Goal: Information Seeking & Learning: Learn about a topic

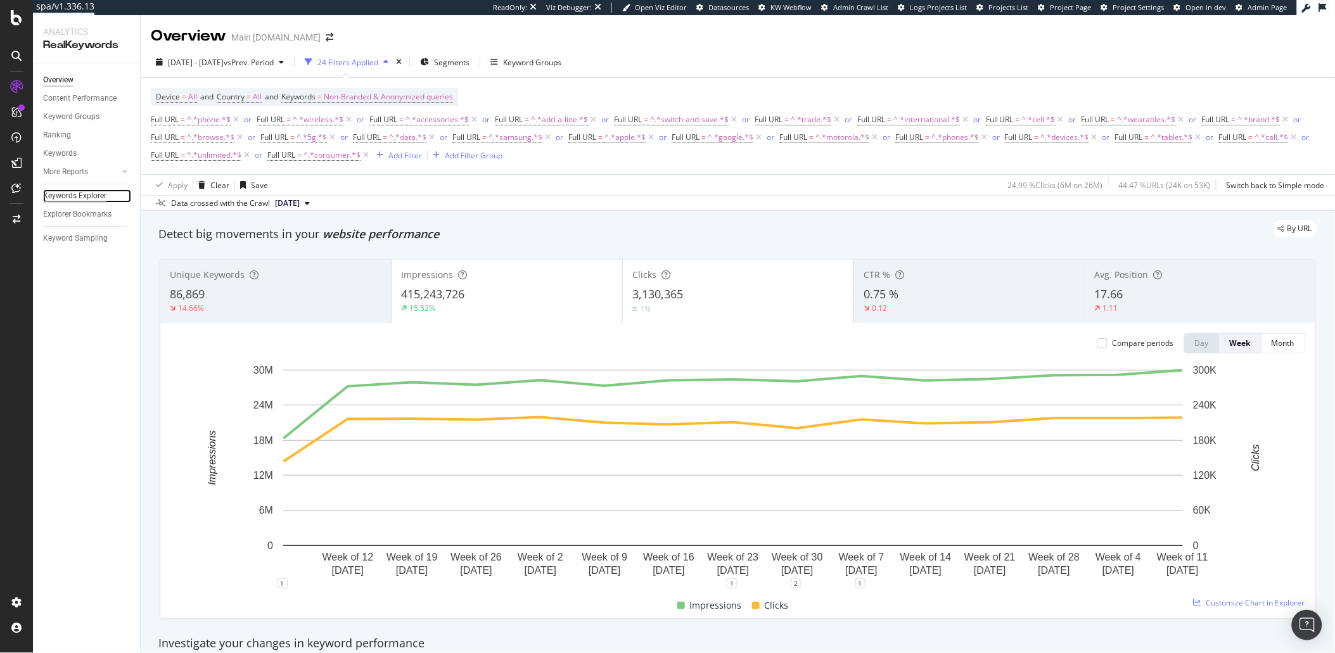
click at [52, 196] on div "Keywords Explorer" at bounding box center [74, 195] width 63 height 13
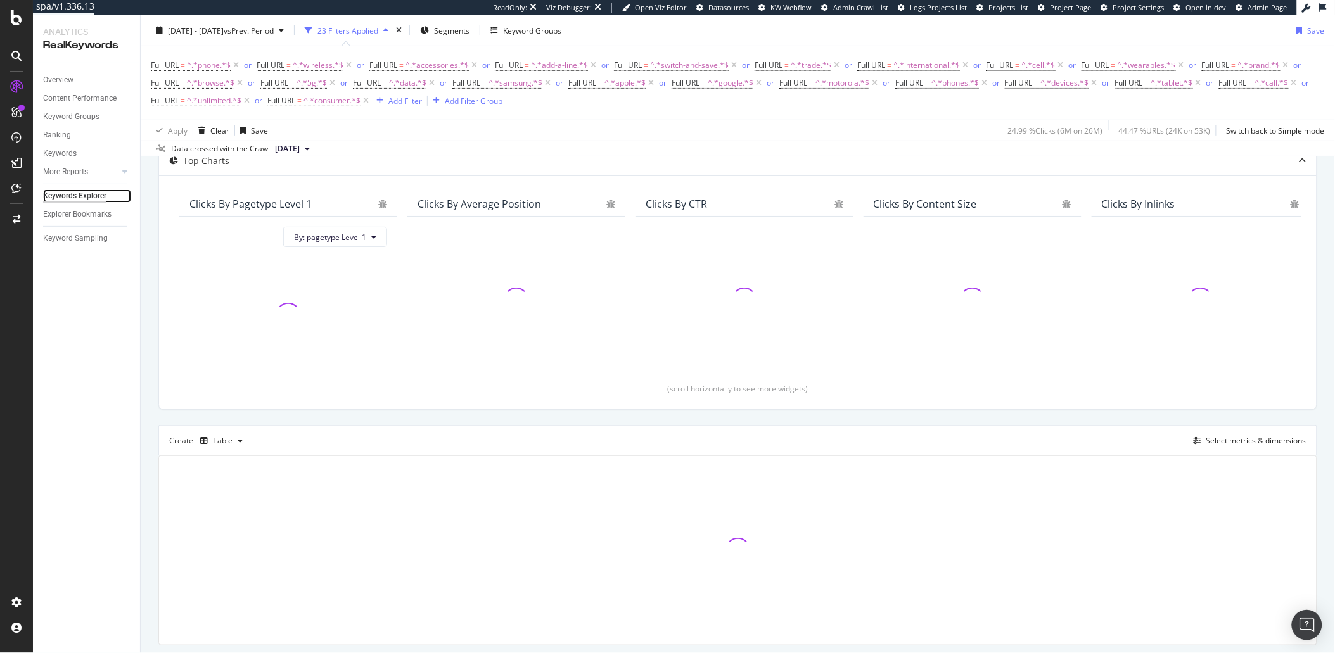
scroll to position [80, 0]
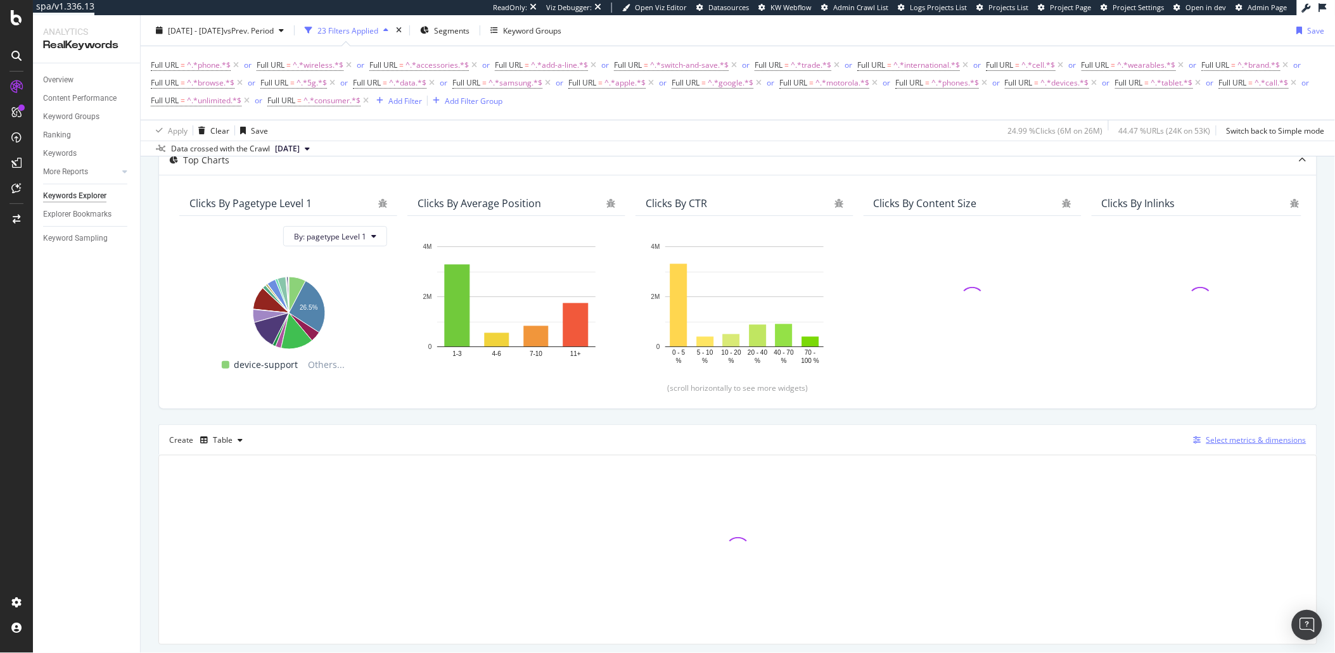
click at [1193, 440] on icon "button" at bounding box center [1197, 440] width 8 height 8
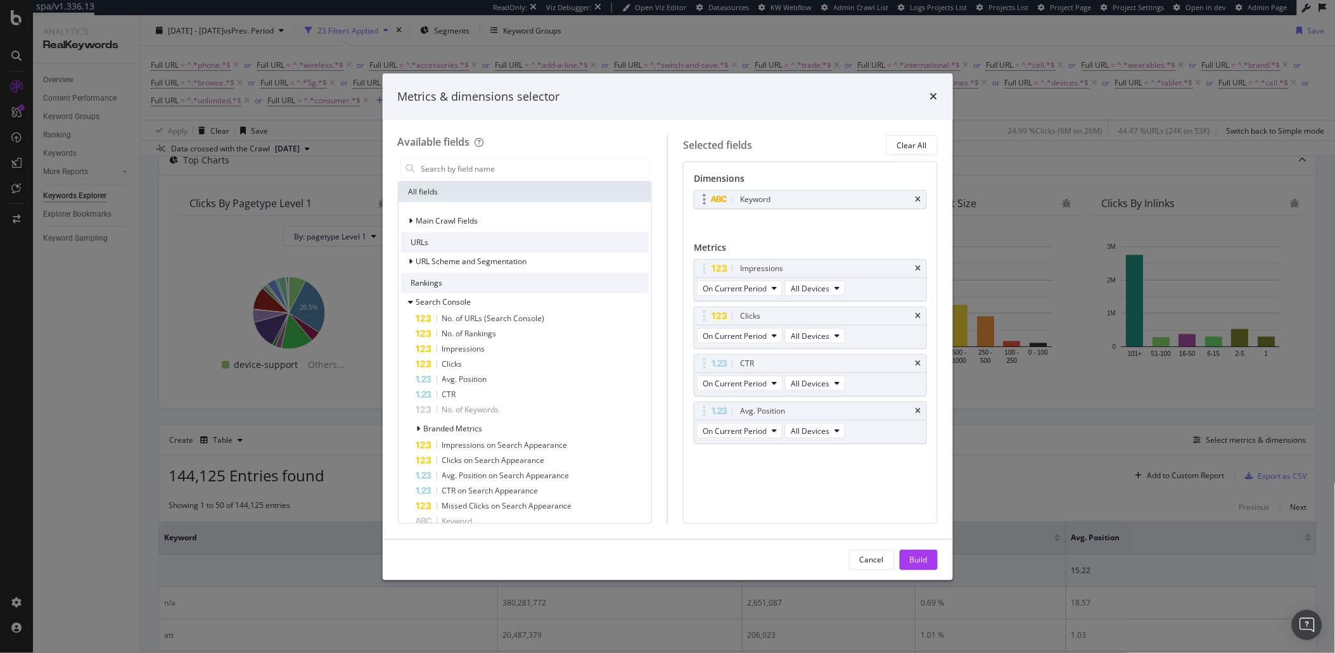
click at [922, 195] on div "Keyword" at bounding box center [810, 200] width 232 height 18
click at [919, 198] on icon "times" at bounding box center [918, 200] width 6 height 8
click at [920, 312] on icon "times" at bounding box center [918, 312] width 6 height 8
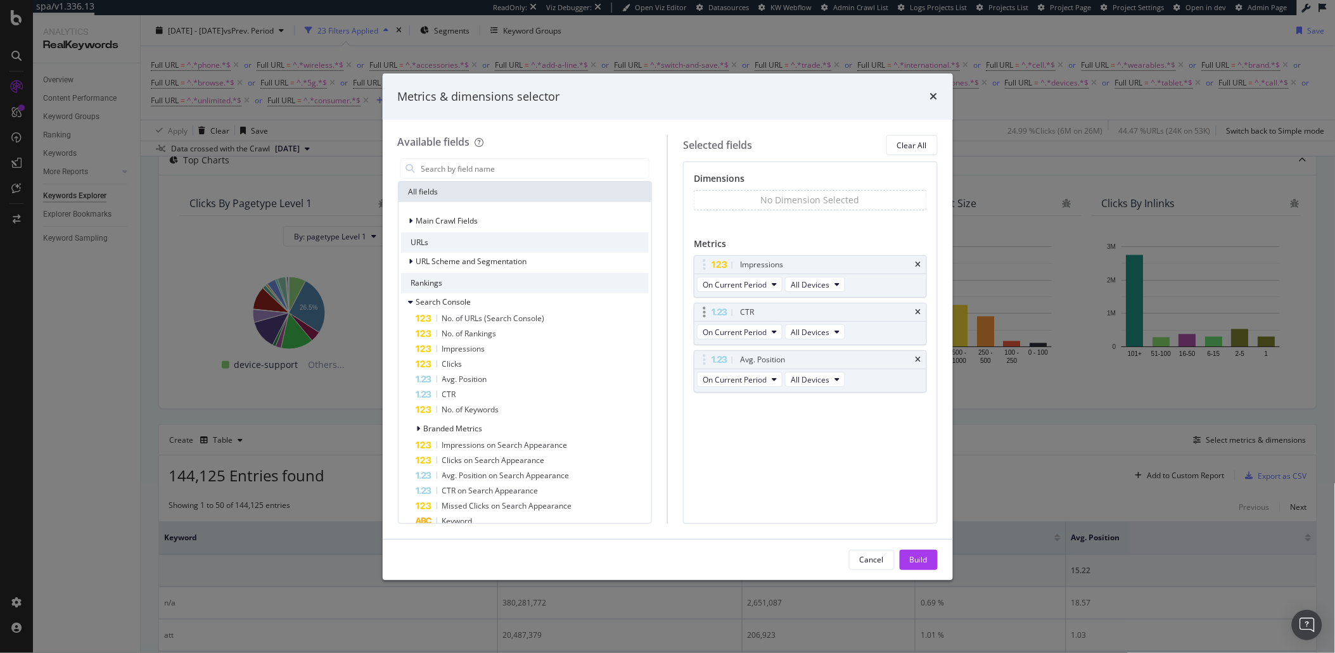
click at [918, 317] on div "CTR" at bounding box center [810, 312] width 232 height 18
click at [920, 312] on icon "times" at bounding box center [918, 312] width 6 height 8
click at [919, 312] on icon "times" at bounding box center [918, 312] width 6 height 8
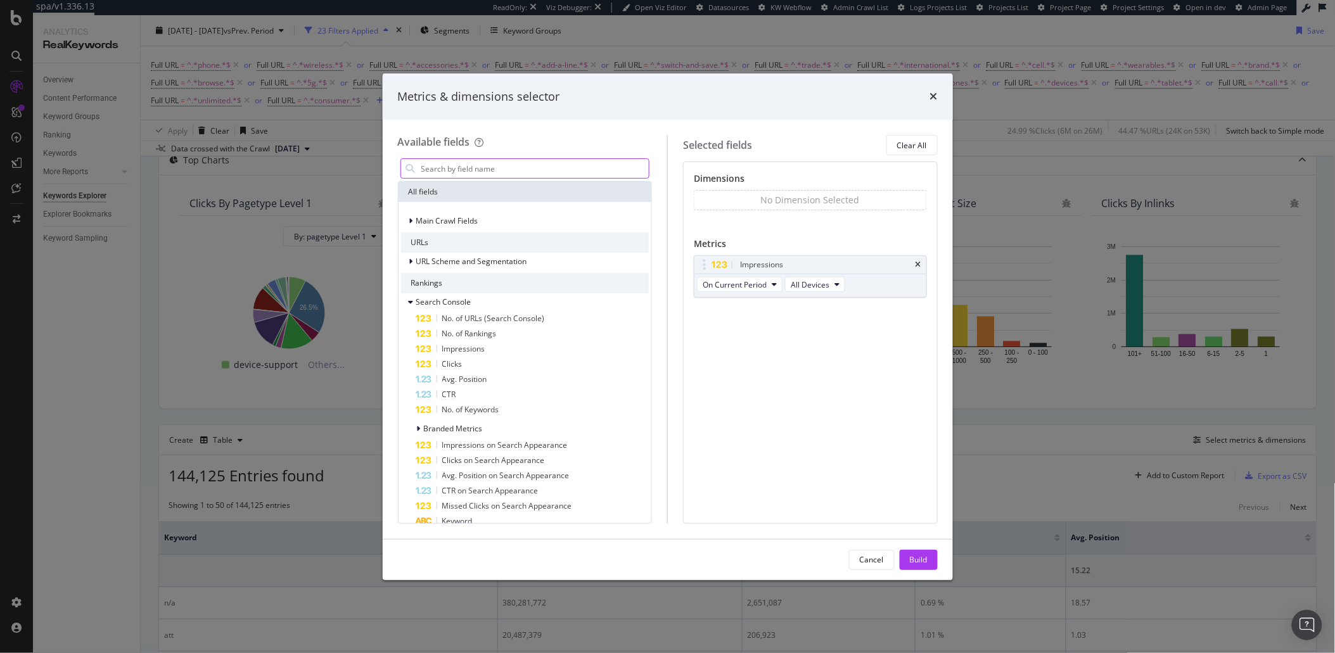
click at [452, 168] on input "modal" at bounding box center [534, 168] width 229 height 19
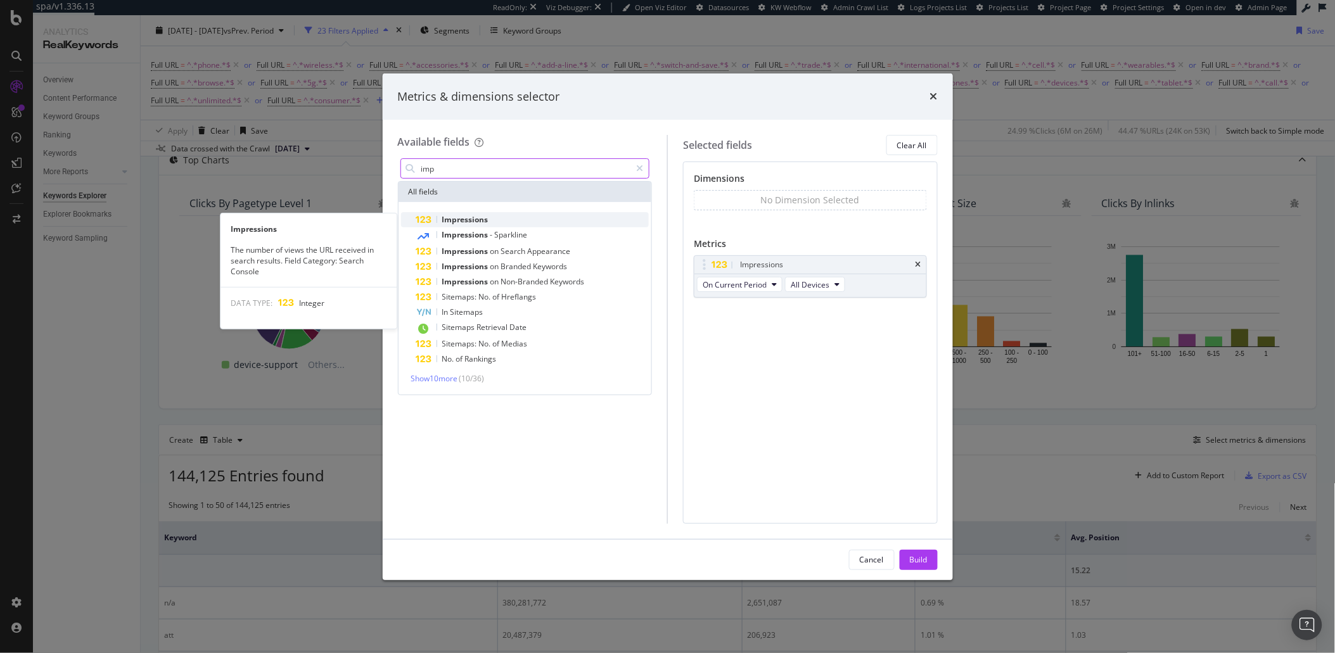
type input "imp"
click at [448, 217] on span "Impressions" at bounding box center [465, 219] width 46 height 11
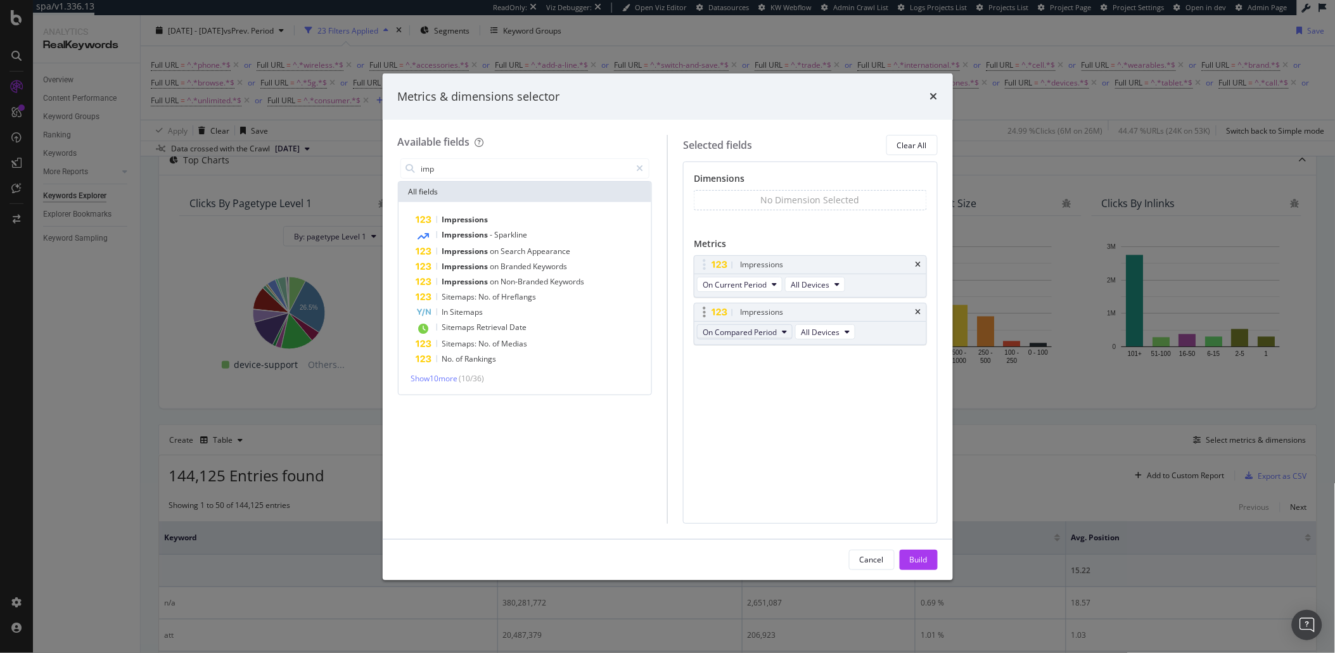
click at [743, 335] on span "On Compared Period" at bounding box center [740, 332] width 74 height 11
click at [770, 415] on div "Diff. between Periods - Value" at bounding box center [769, 422] width 143 height 23
click at [915, 564] on div "Build" at bounding box center [919, 559] width 18 height 11
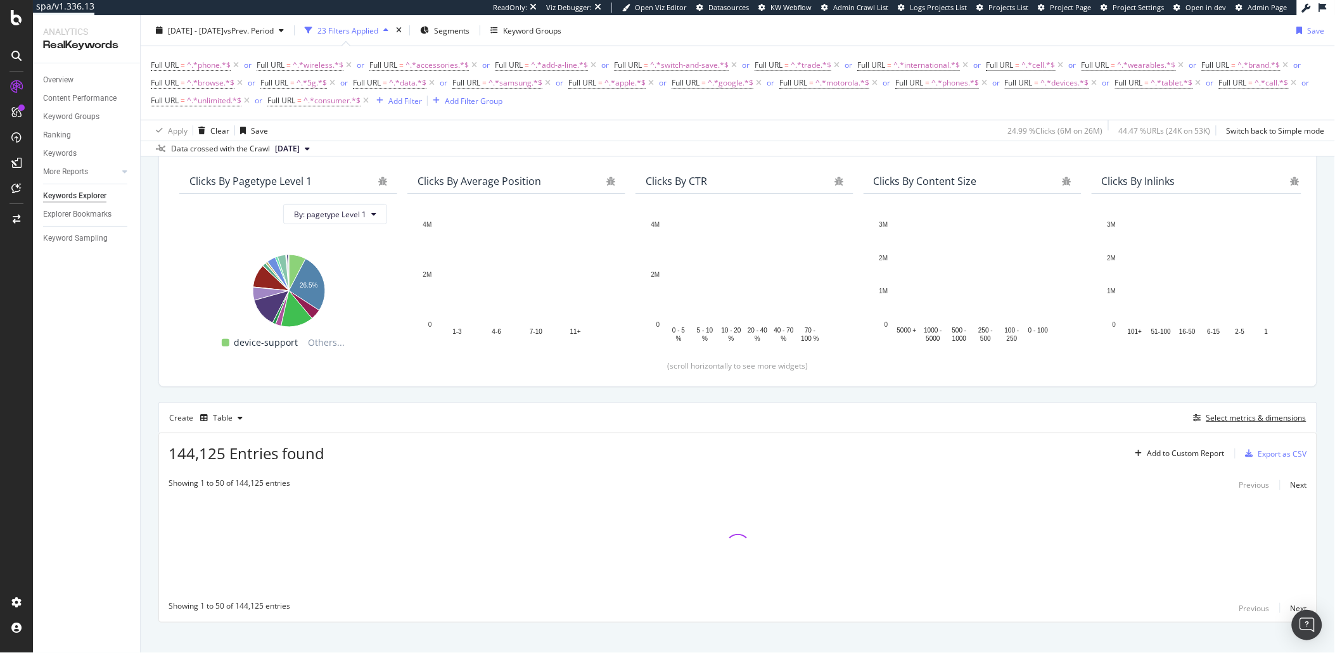
scroll to position [118, 0]
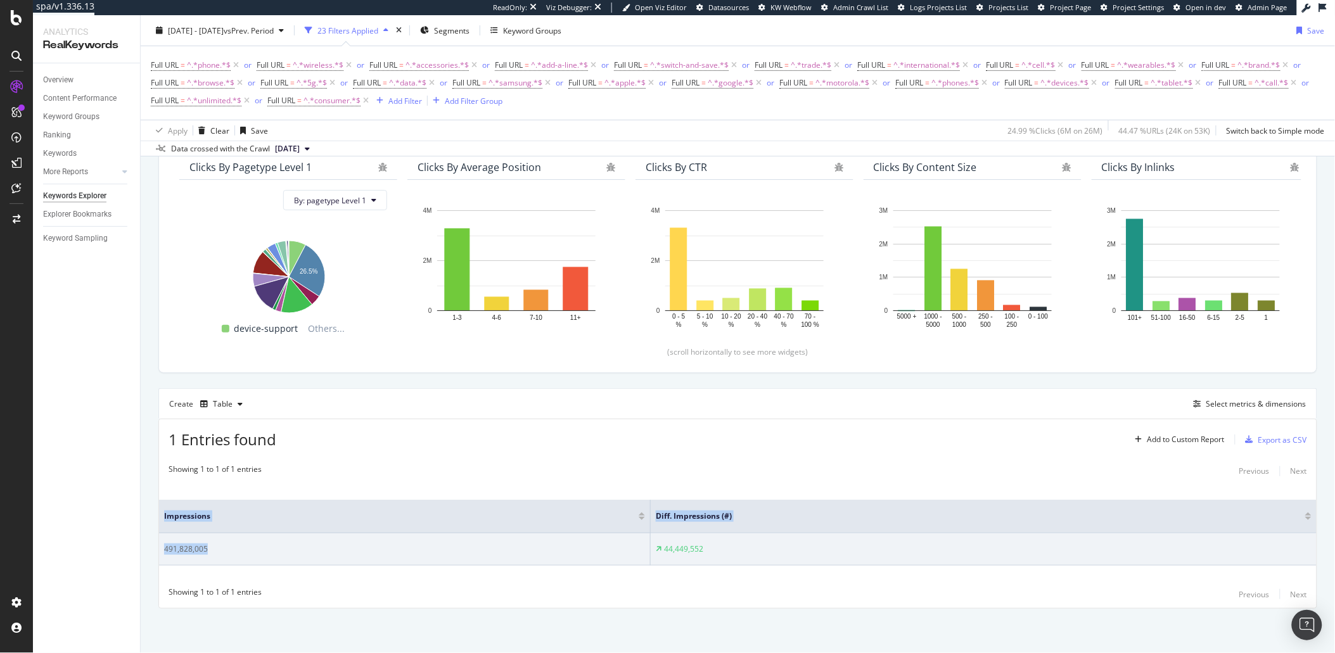
click at [155, 549] on div "By URL Top Charts Clicks By pagetype Level 1 By: pagetype Level 1 Hold CMD (⌘) …" at bounding box center [738, 362] width 1194 height 581
click at [693, 548] on div "44,449,552" at bounding box center [683, 549] width 39 height 11
drag, startPoint x: 682, startPoint y: 550, endPoint x: 654, endPoint y: 551, distance: 27.9
click at [656, 551] on div "44,449,552" at bounding box center [984, 549] width 656 height 11
click at [751, 562] on td "44,449,552" at bounding box center [984, 549] width 666 height 32
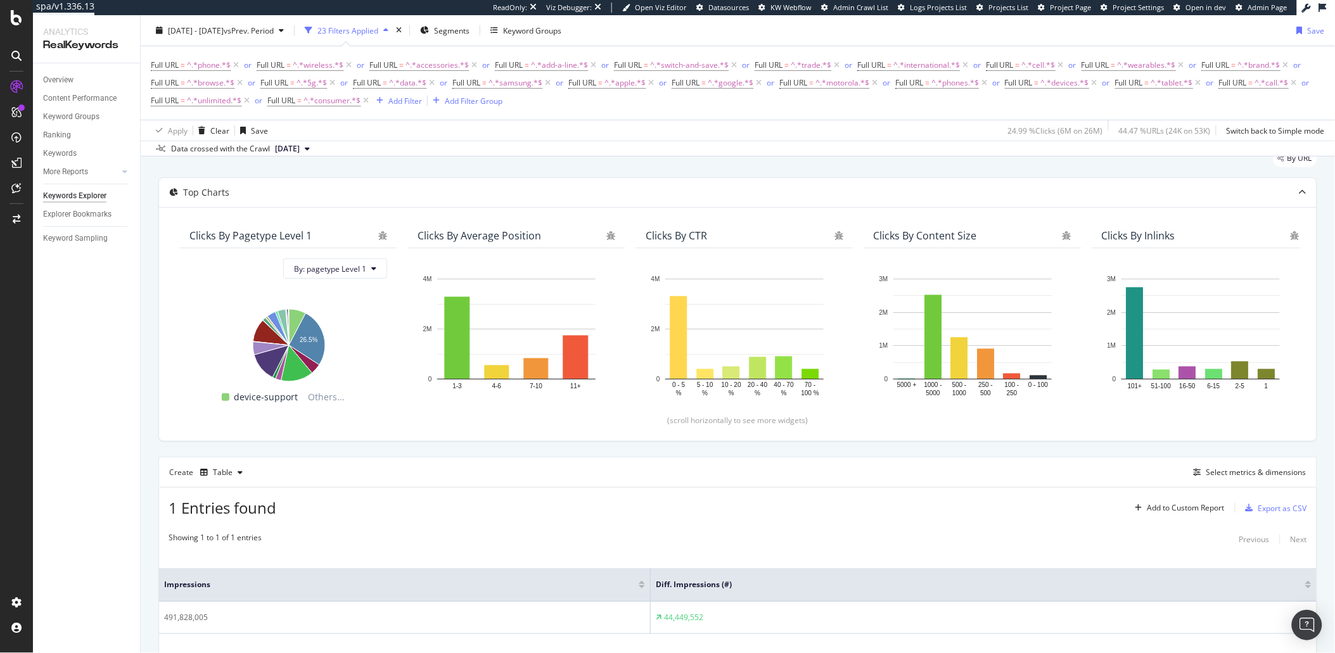
scroll to position [0, 0]
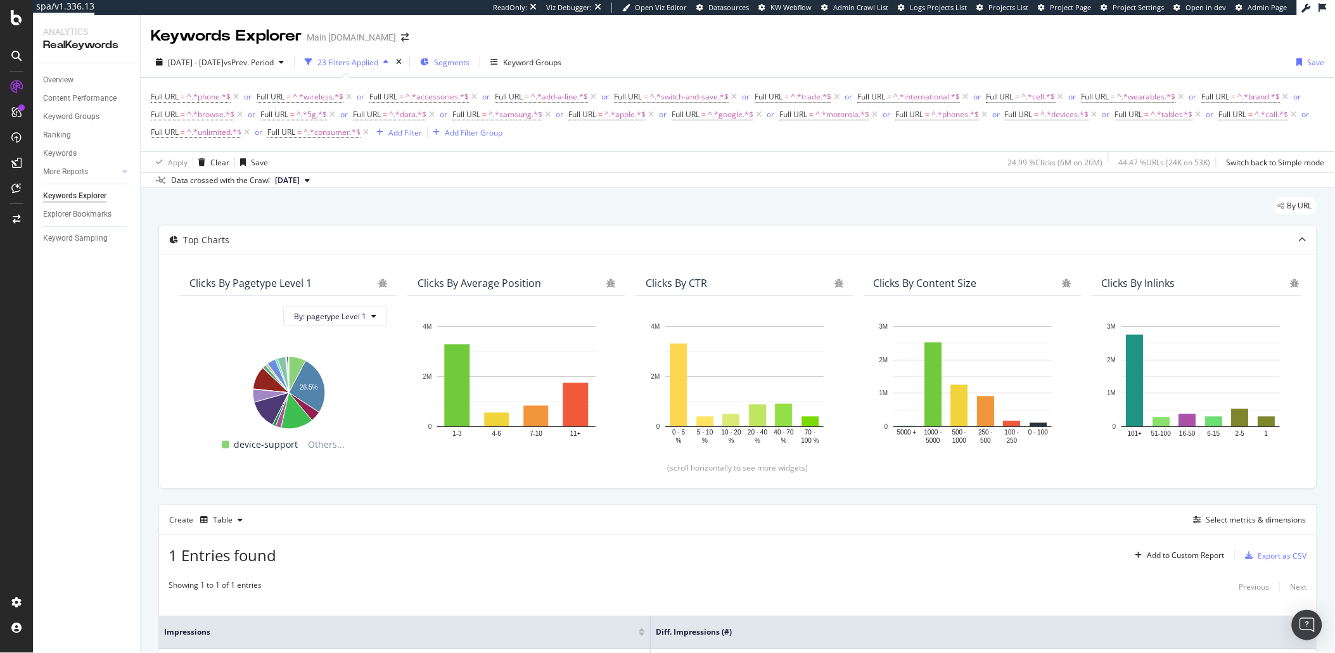
click at [469, 65] on span "Segments" at bounding box center [451, 62] width 35 height 11
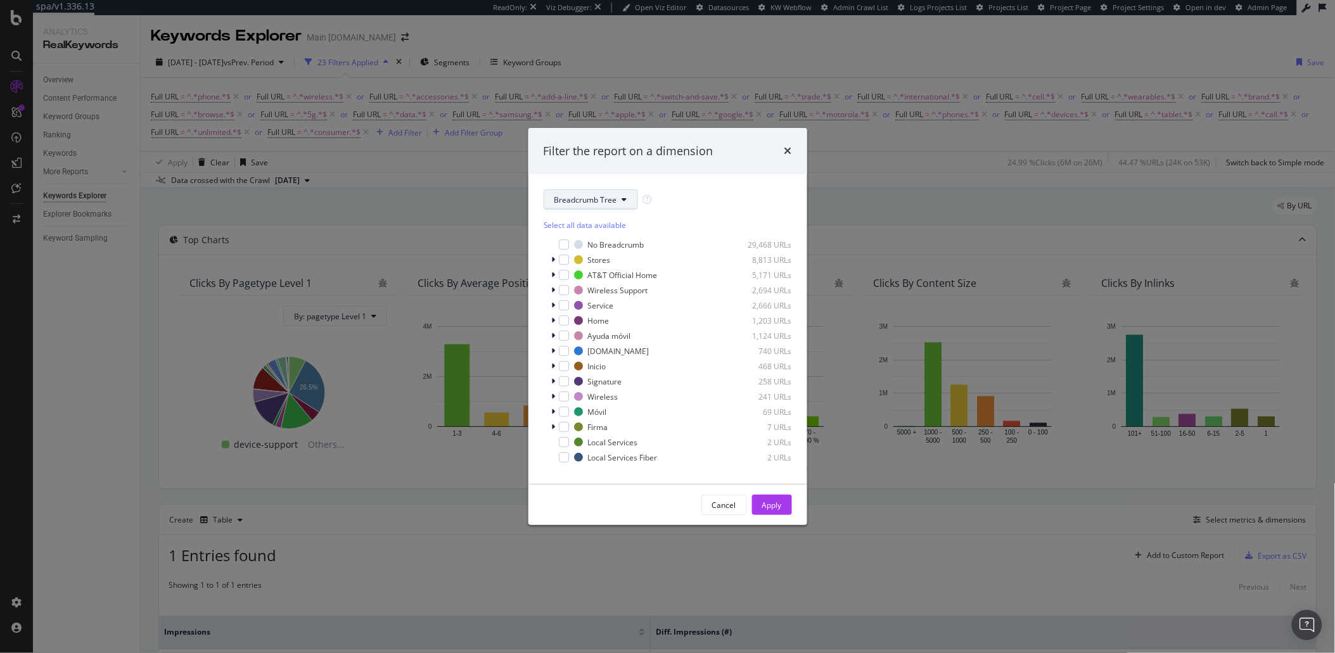
click at [613, 206] on button "Breadcrumb Tree" at bounding box center [591, 199] width 94 height 20
click at [598, 238] on div "pagetype" at bounding box center [610, 245] width 132 height 18
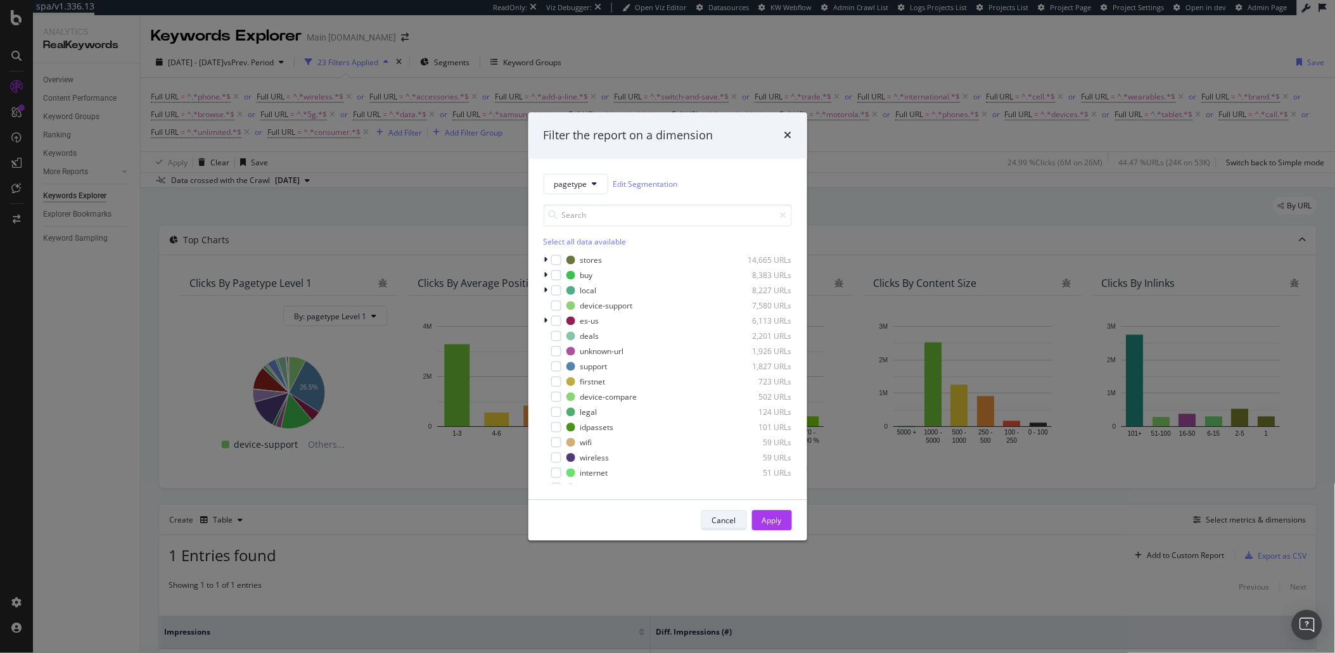
click at [732, 526] on div "Cancel" at bounding box center [724, 521] width 24 height 18
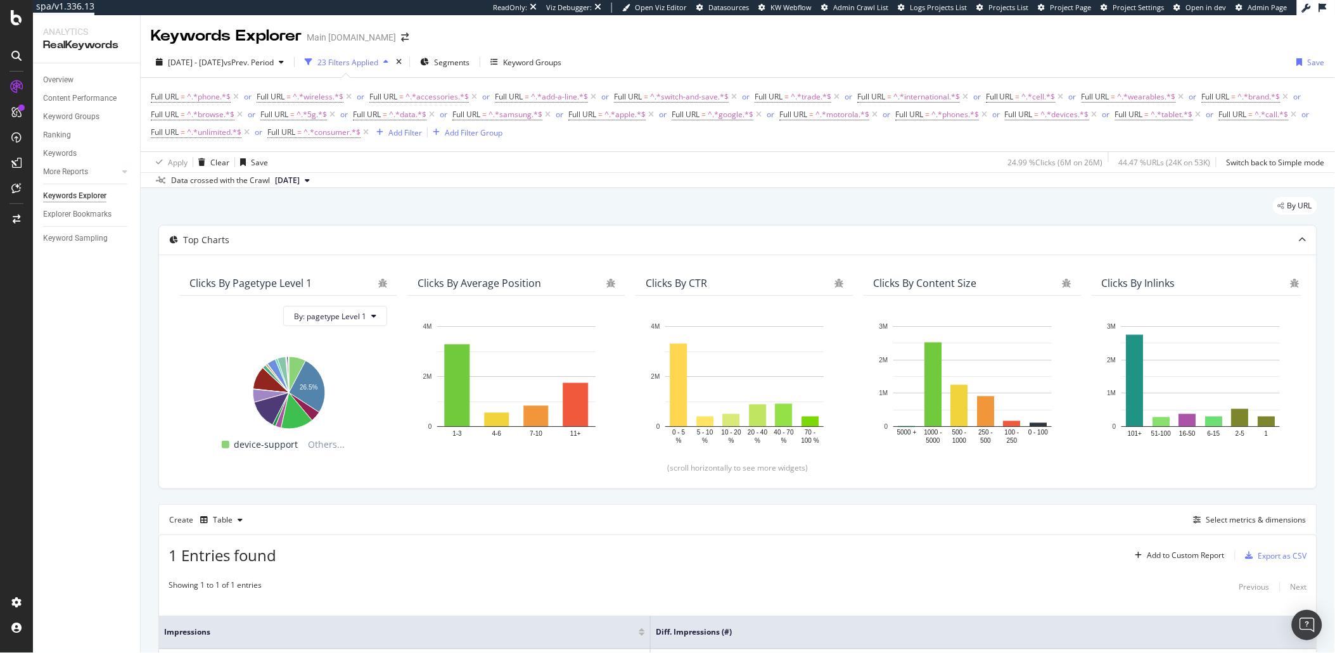
click at [673, 579] on div "Showing 1 to 1 of 1 entries Previous Next Impressions Diff. Impressions (#) 491…" at bounding box center [737, 648] width 1157 height 151
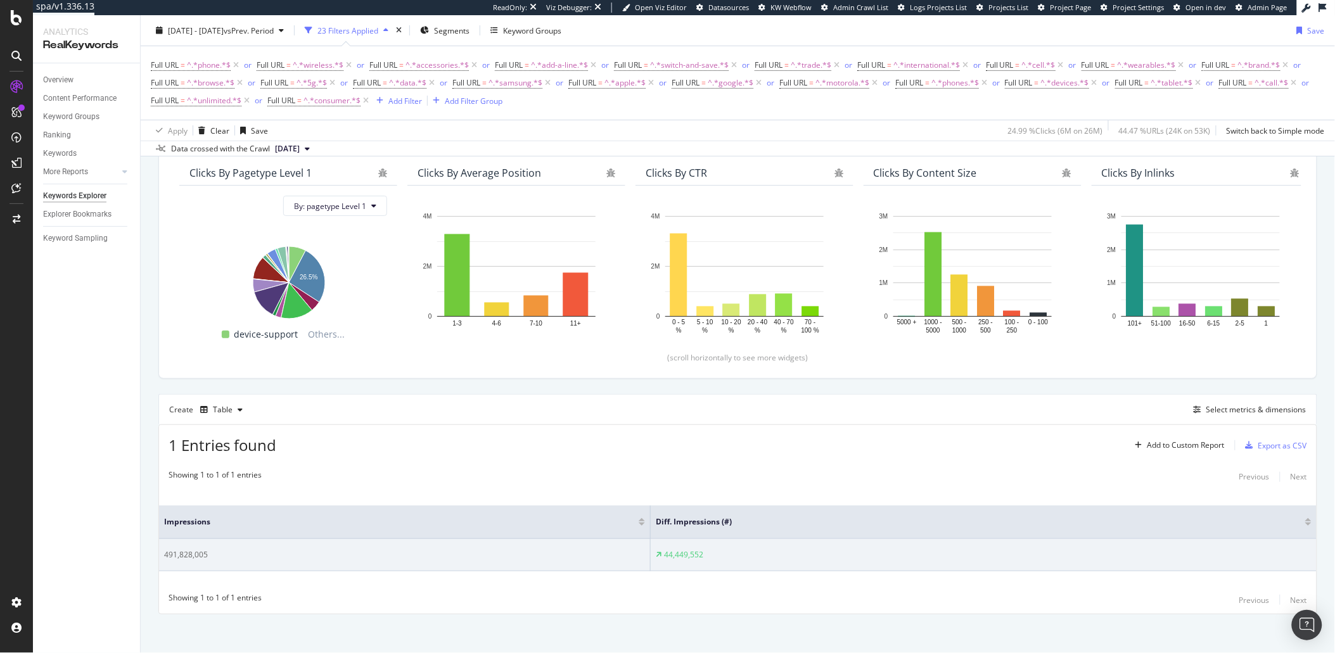
scroll to position [111, 0]
drag, startPoint x: 659, startPoint y: 560, endPoint x: 704, endPoint y: 557, distance: 44.4
click at [704, 557] on div "44,449,552" at bounding box center [984, 554] width 656 height 11
click at [656, 558] on icon at bounding box center [659, 554] width 6 height 8
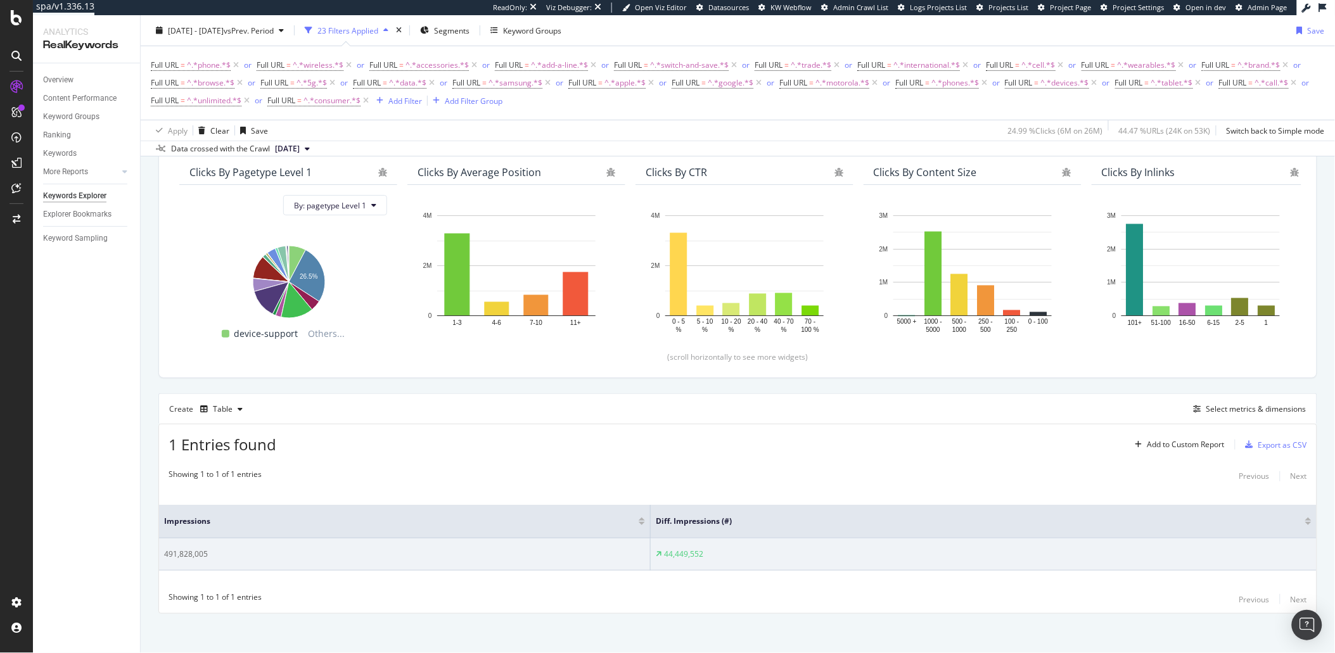
click at [711, 557] on div "44,449,552" at bounding box center [984, 554] width 656 height 11
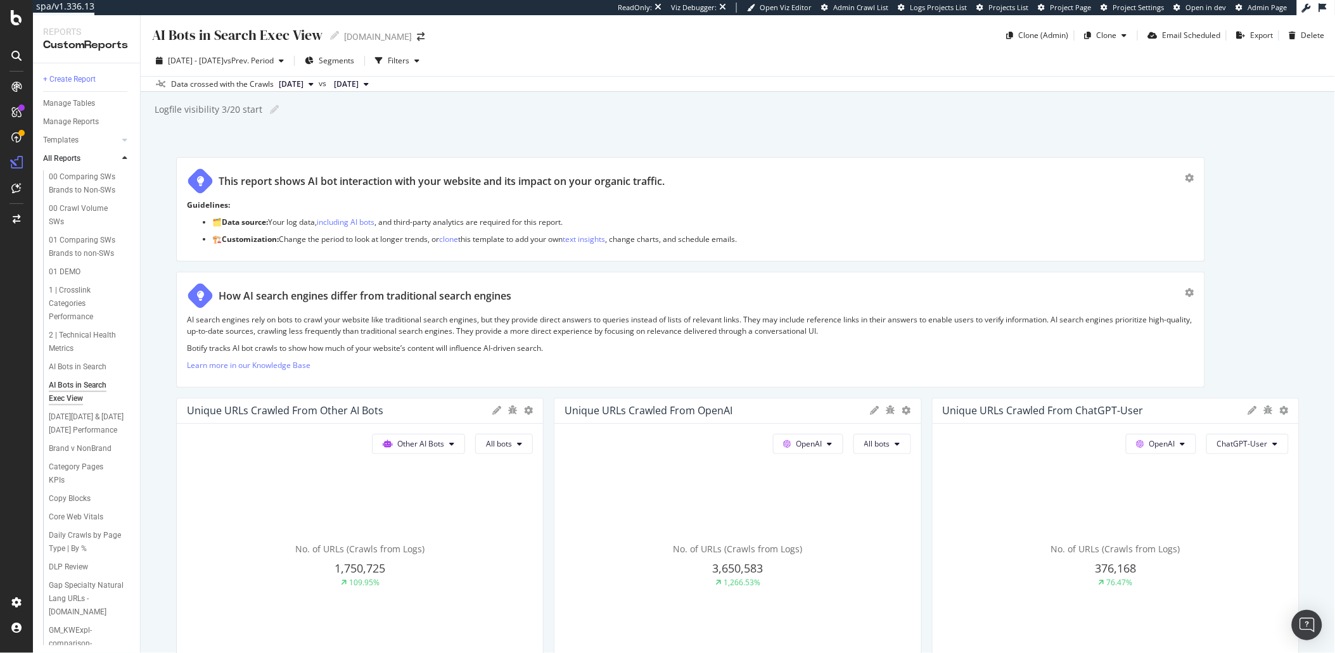
scroll to position [2029, 0]
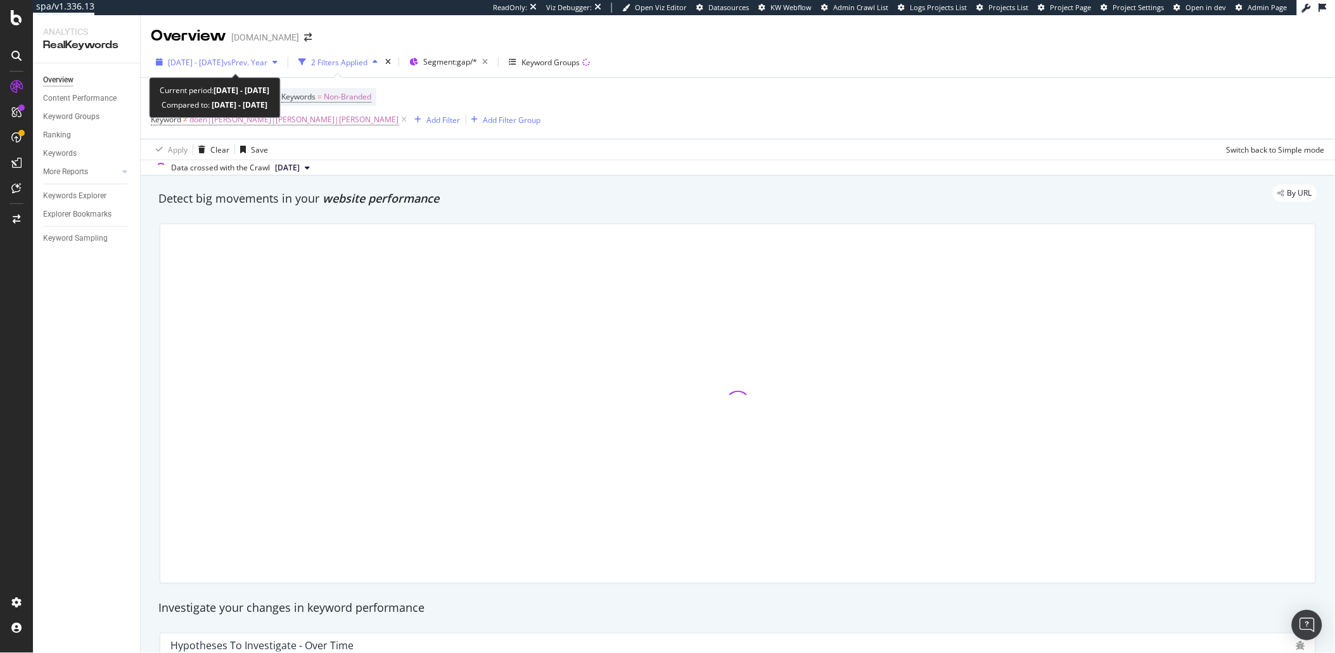
click at [205, 70] on div "[DATE] - [DATE] vs Prev. Year" at bounding box center [217, 62] width 132 height 19
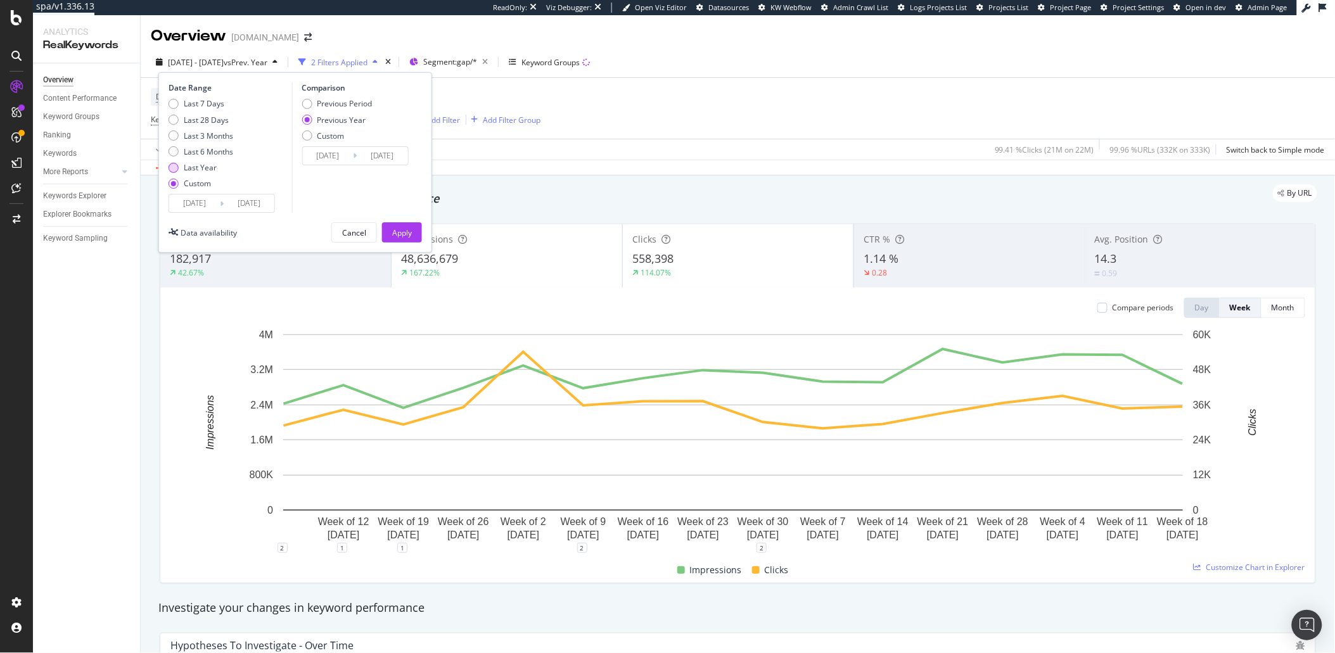
click at [205, 170] on div "Last Year" at bounding box center [200, 167] width 33 height 11
type input "[DATE]"
click at [416, 227] on button "Apply" at bounding box center [402, 232] width 40 height 20
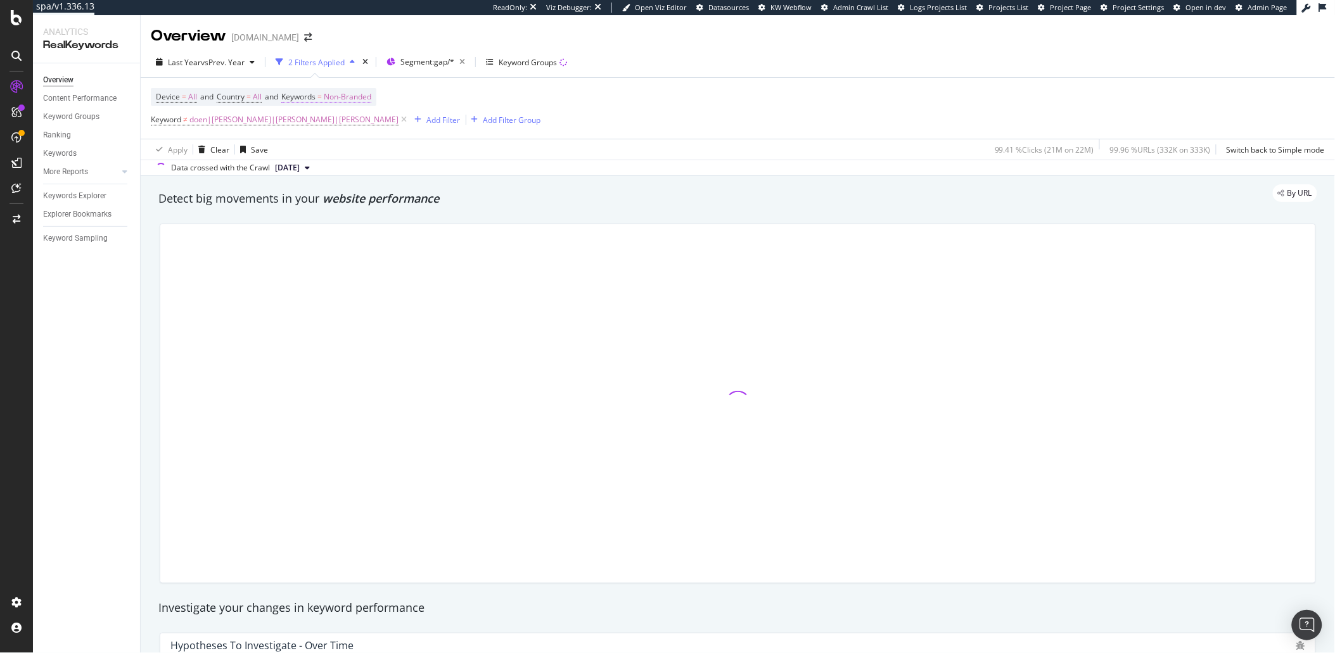
click at [364, 101] on span "Non-Branded" at bounding box center [348, 97] width 48 height 18
click at [332, 131] on span "Non-Branded" at bounding box center [326, 126] width 53 height 11
click at [328, 165] on span "Branded" at bounding box center [374, 170] width 129 height 11
click at [433, 150] on div "Apply" at bounding box center [430, 153] width 20 height 11
click at [92, 195] on div "Keywords Explorer" at bounding box center [74, 195] width 63 height 13
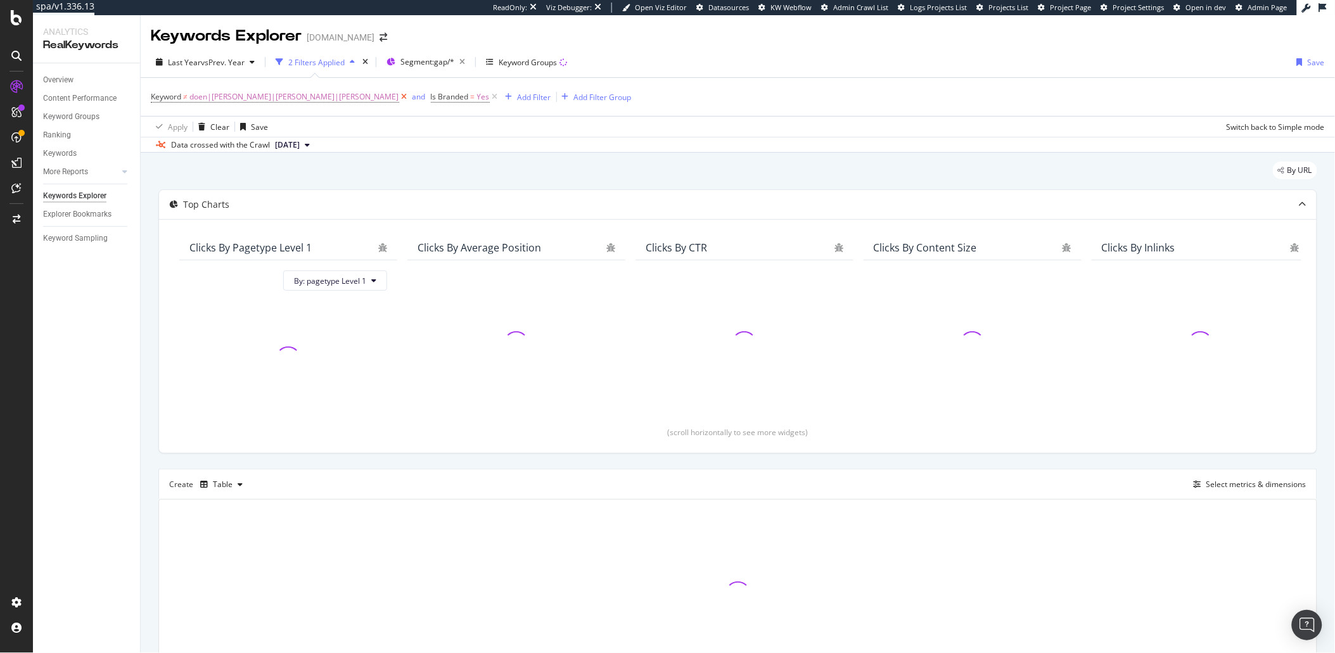
click at [399, 97] on icon at bounding box center [404, 97] width 11 height 13
click at [571, 108] on div "Is Branded = Yes Add Filter Add Filter Group" at bounding box center [738, 97] width 1174 height 38
click at [236, 99] on div "button" at bounding box center [228, 97] width 17 height 8
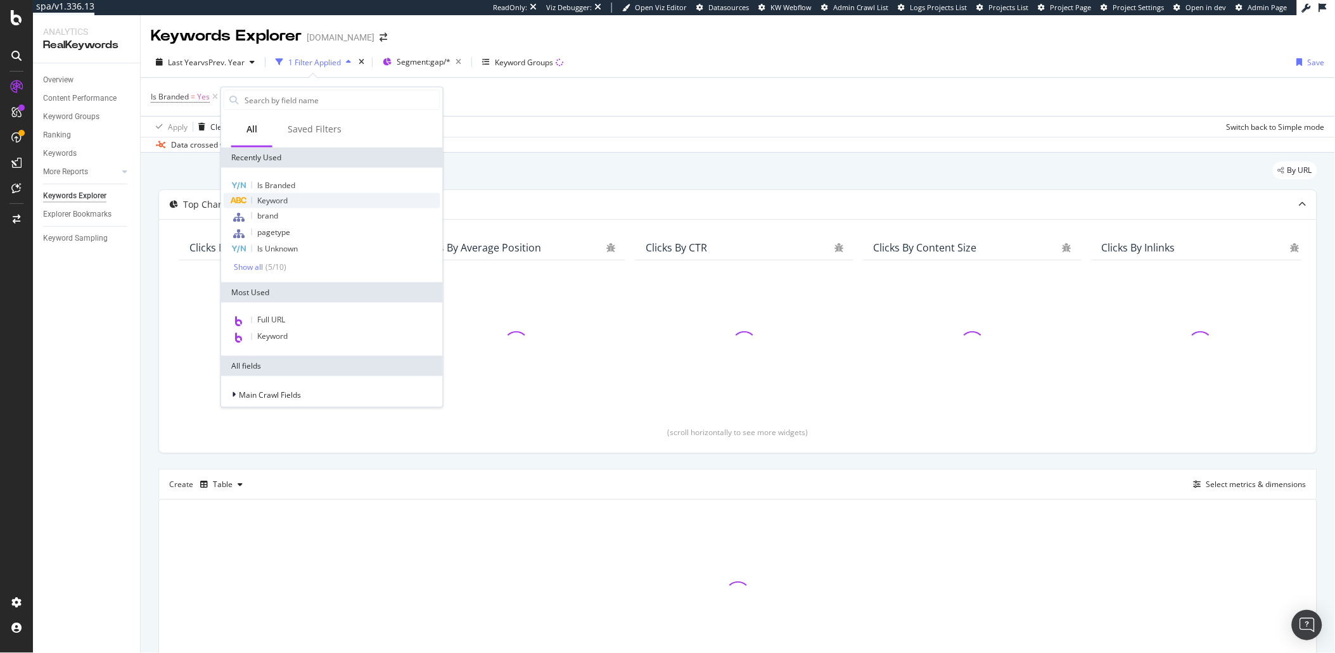
click at [288, 199] on div "Keyword" at bounding box center [332, 200] width 217 height 15
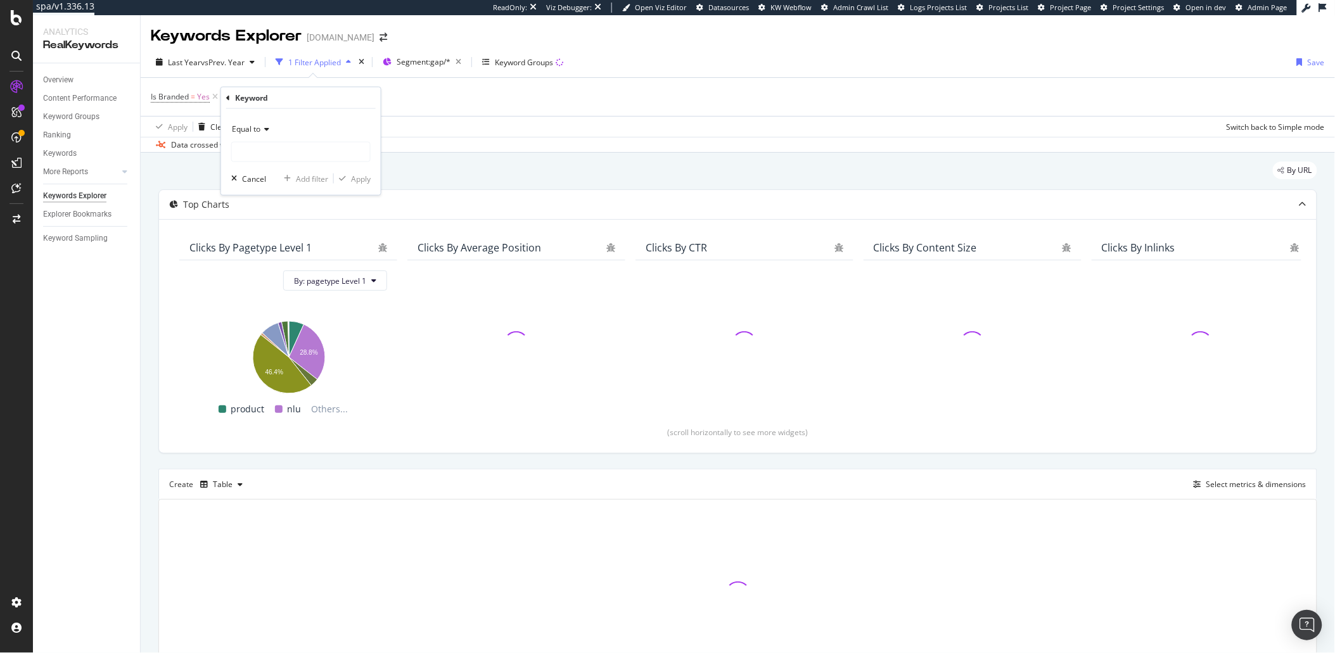
click at [265, 139] on div "Equal to" at bounding box center [300, 129] width 139 height 20
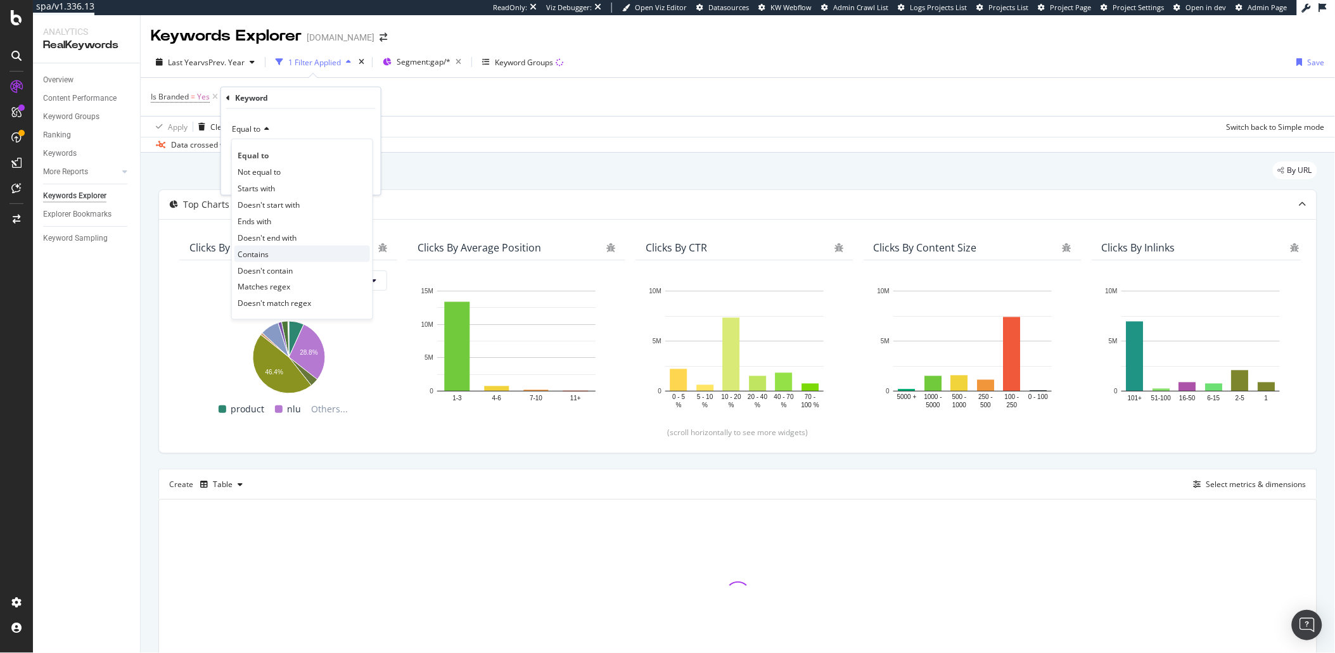
click at [276, 249] on div "Contains" at bounding box center [302, 254] width 136 height 16
click at [264, 155] on input "text" at bounding box center [301, 152] width 138 height 20
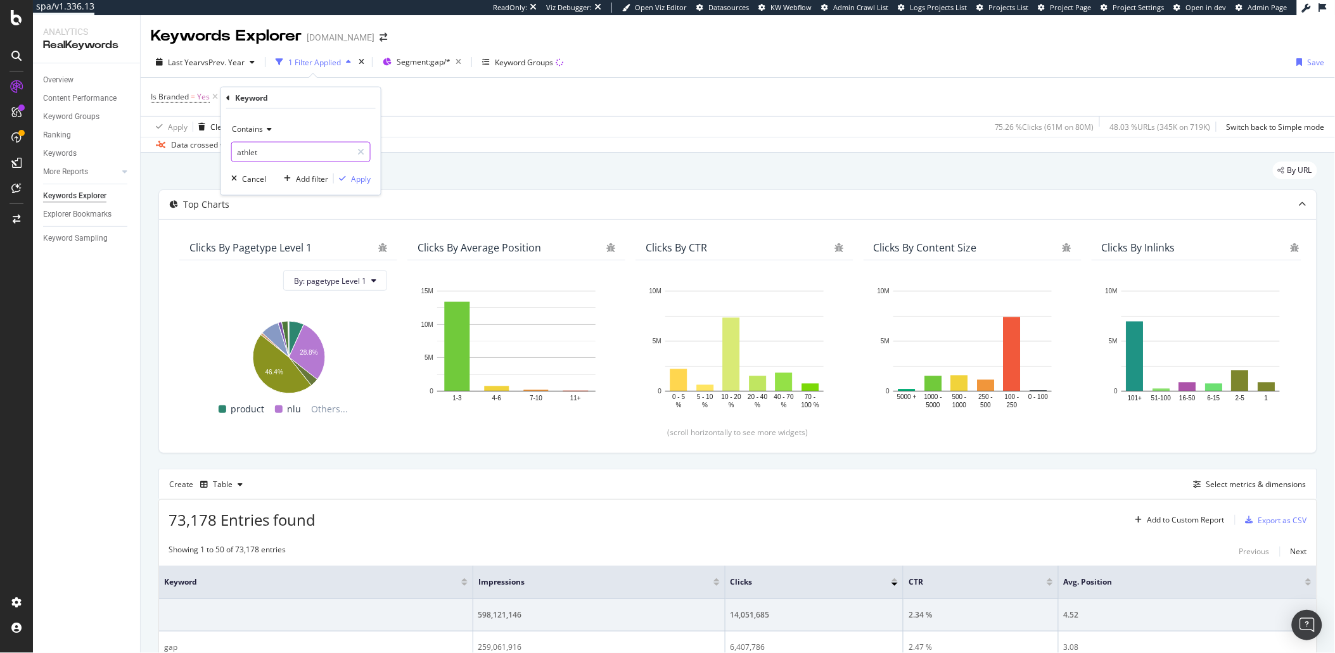
type input "athlet"
click at [360, 181] on div "Apply" at bounding box center [361, 178] width 20 height 11
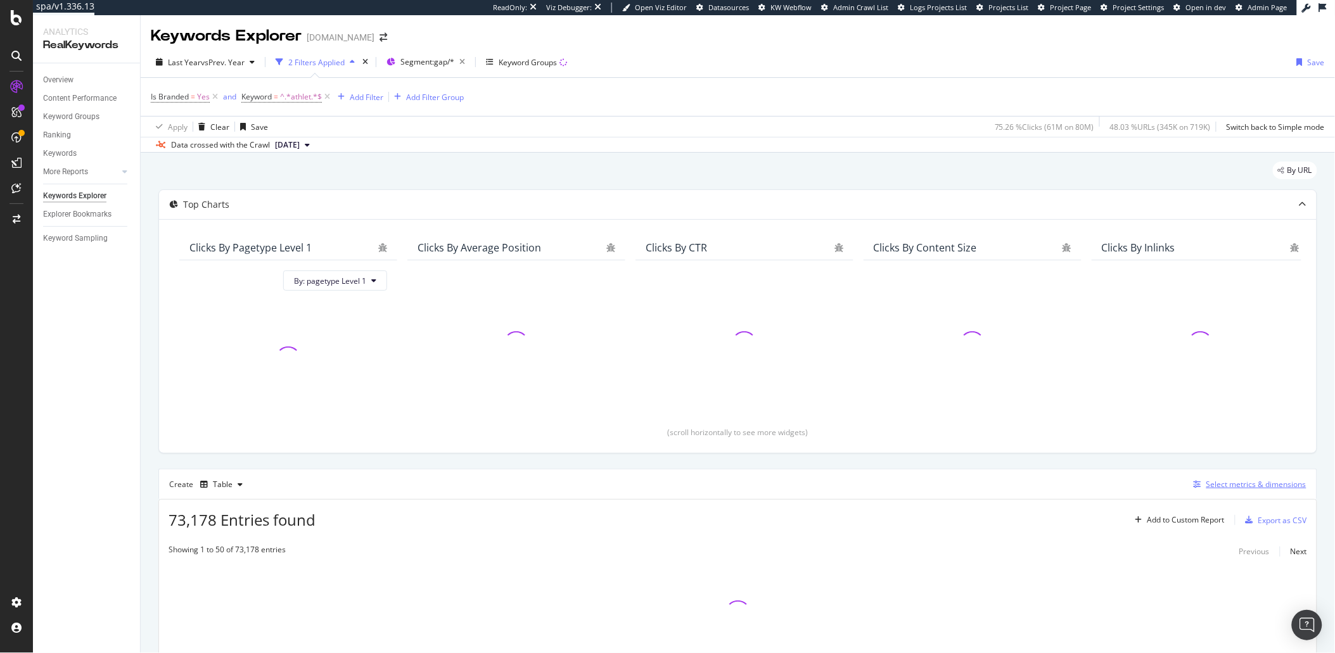
click at [1193, 481] on icon "button" at bounding box center [1197, 485] width 8 height 8
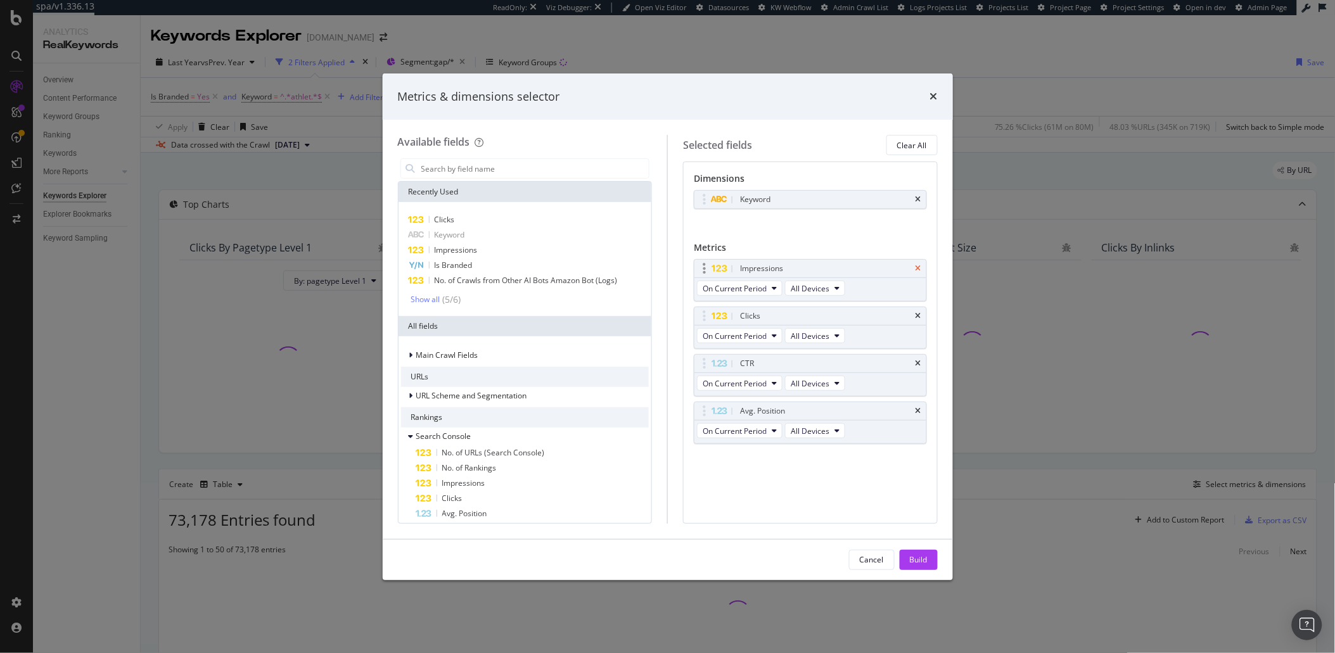
click at [920, 265] on icon "times" at bounding box center [918, 269] width 6 height 8
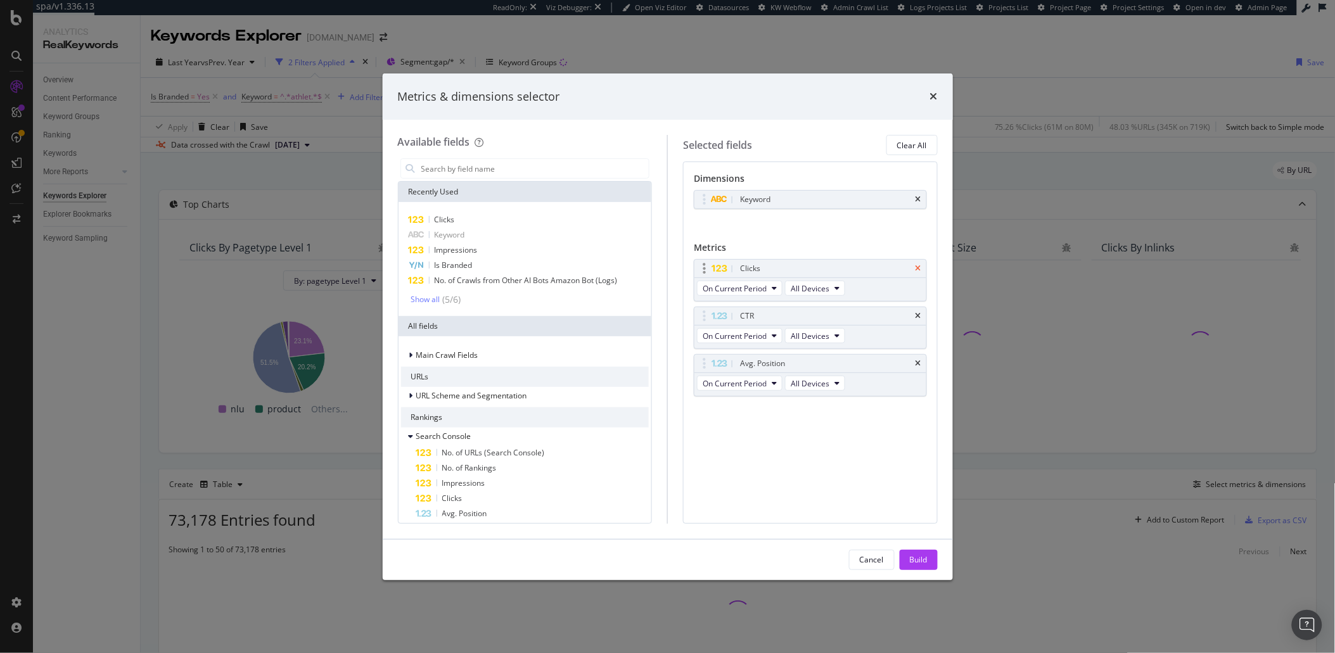
click at [918, 267] on icon "times" at bounding box center [918, 269] width 6 height 8
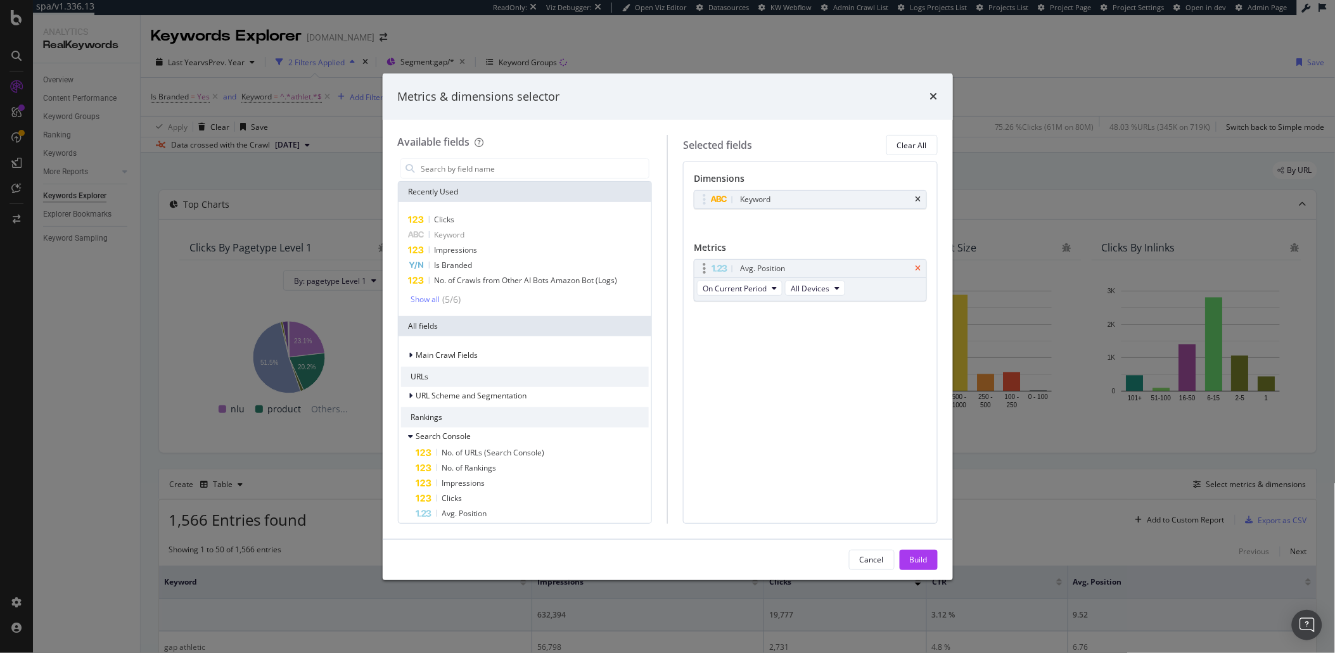
click at [919, 269] on icon "times" at bounding box center [918, 269] width 6 height 8
click at [916, 554] on div "Build" at bounding box center [919, 559] width 18 height 11
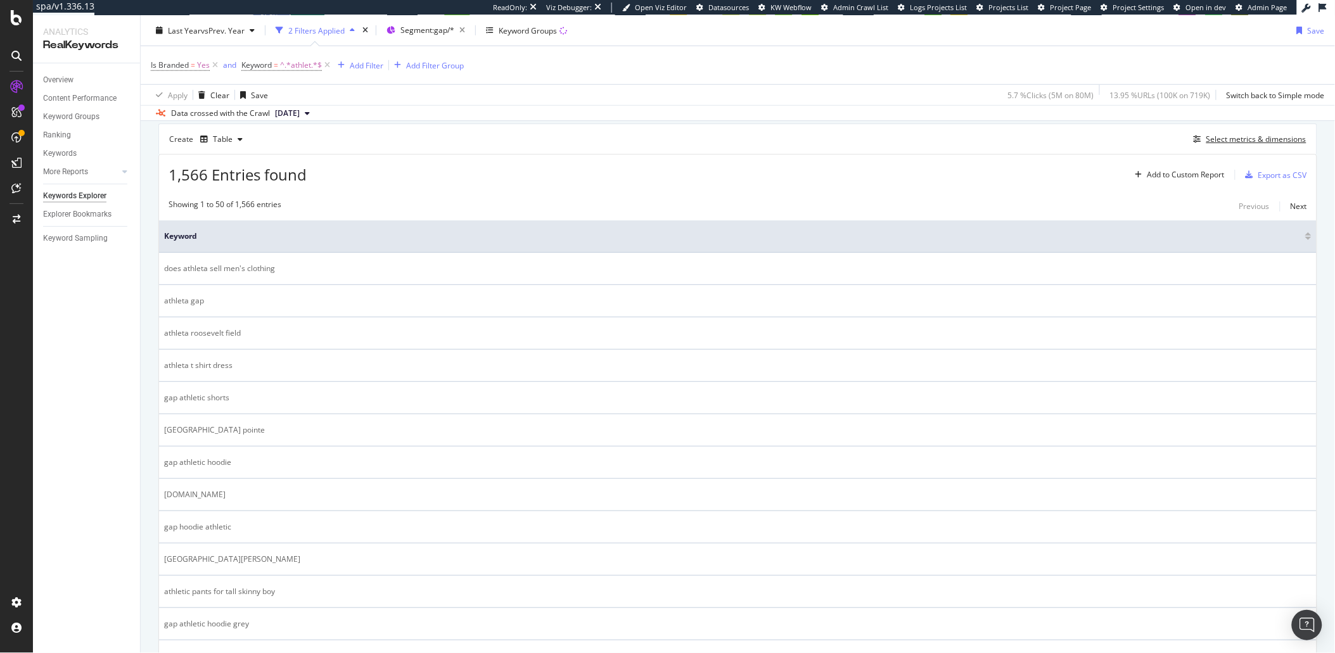
scroll to position [322, 0]
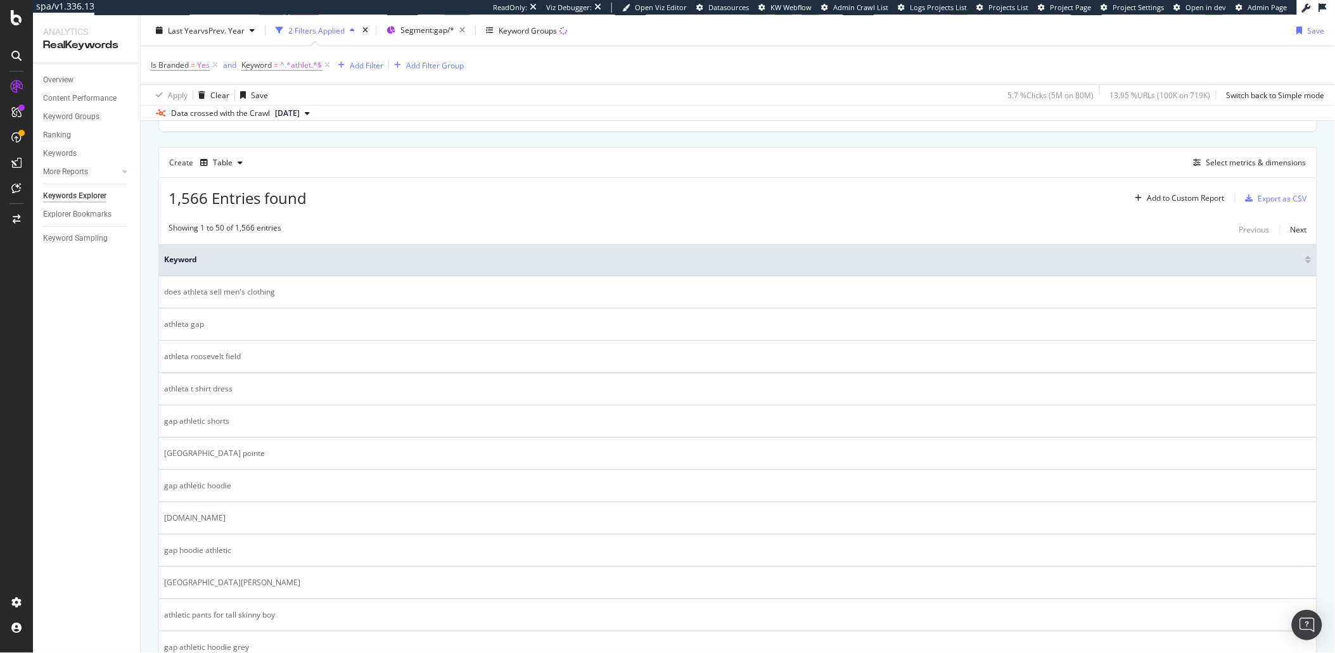
click at [58, 388] on div "Overview Content Performance Keyword Groups Ranking Keywords More Reports Count…" at bounding box center [86, 358] width 107 height 590
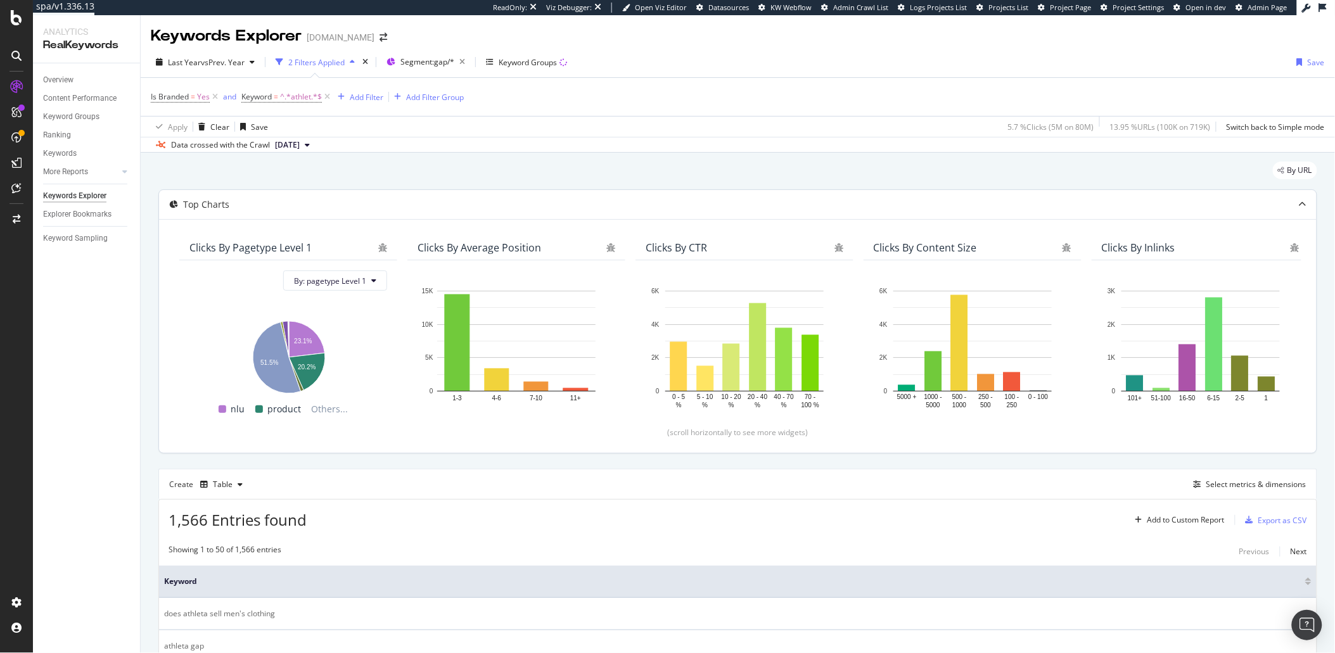
scroll to position [3, 0]
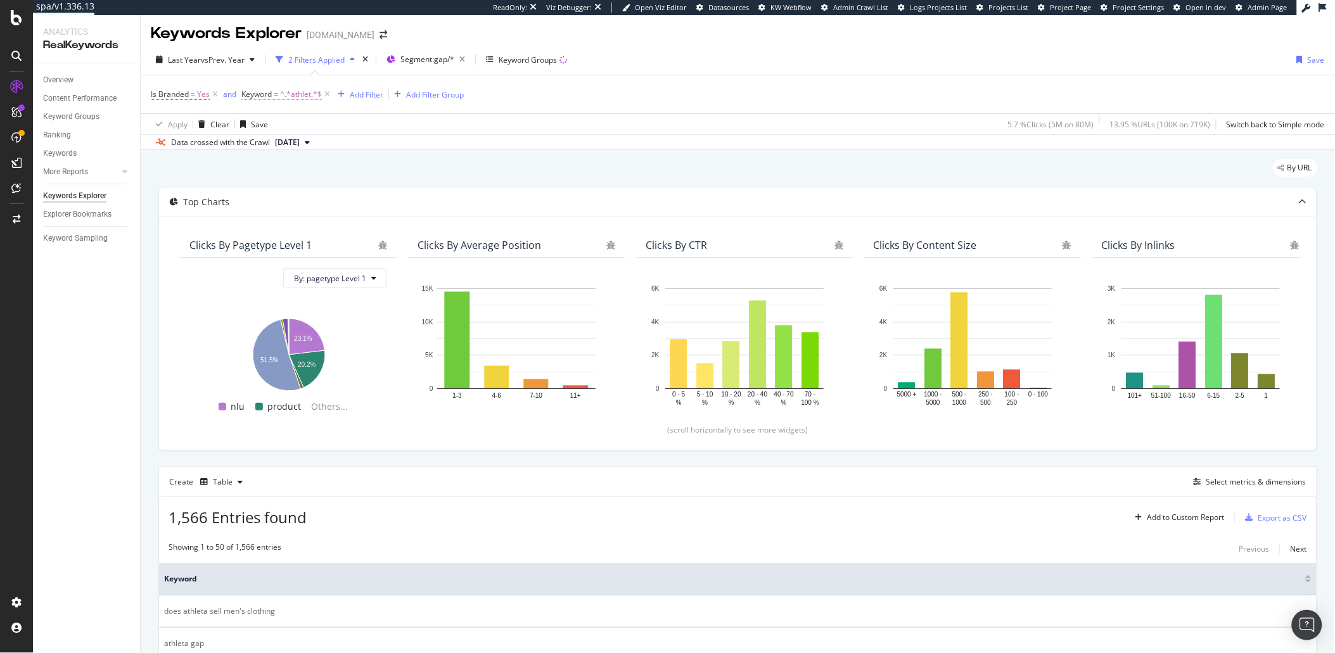
click at [307, 96] on span "^.*athlet.*$" at bounding box center [301, 95] width 42 height 18
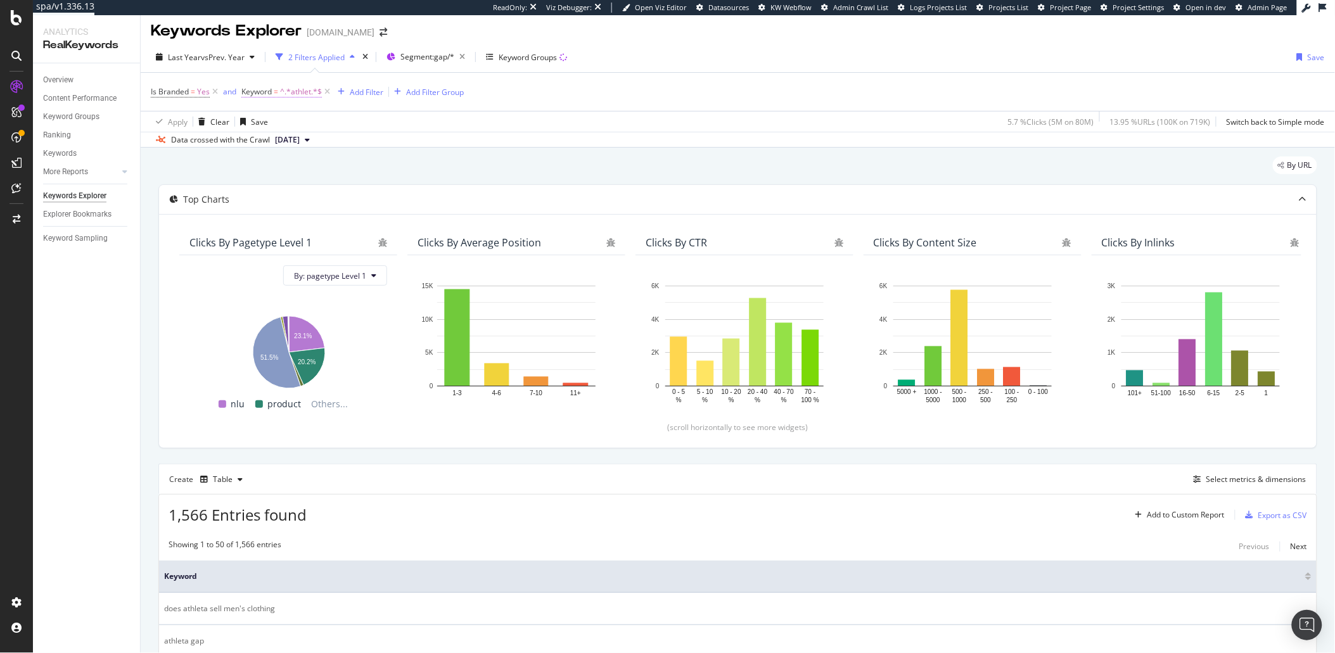
click at [299, 94] on span "^.*athlet.*$" at bounding box center [301, 92] width 42 height 18
click at [598, 136] on div "Data crossed with the Crawl [DATE]" at bounding box center [738, 139] width 1194 height 15
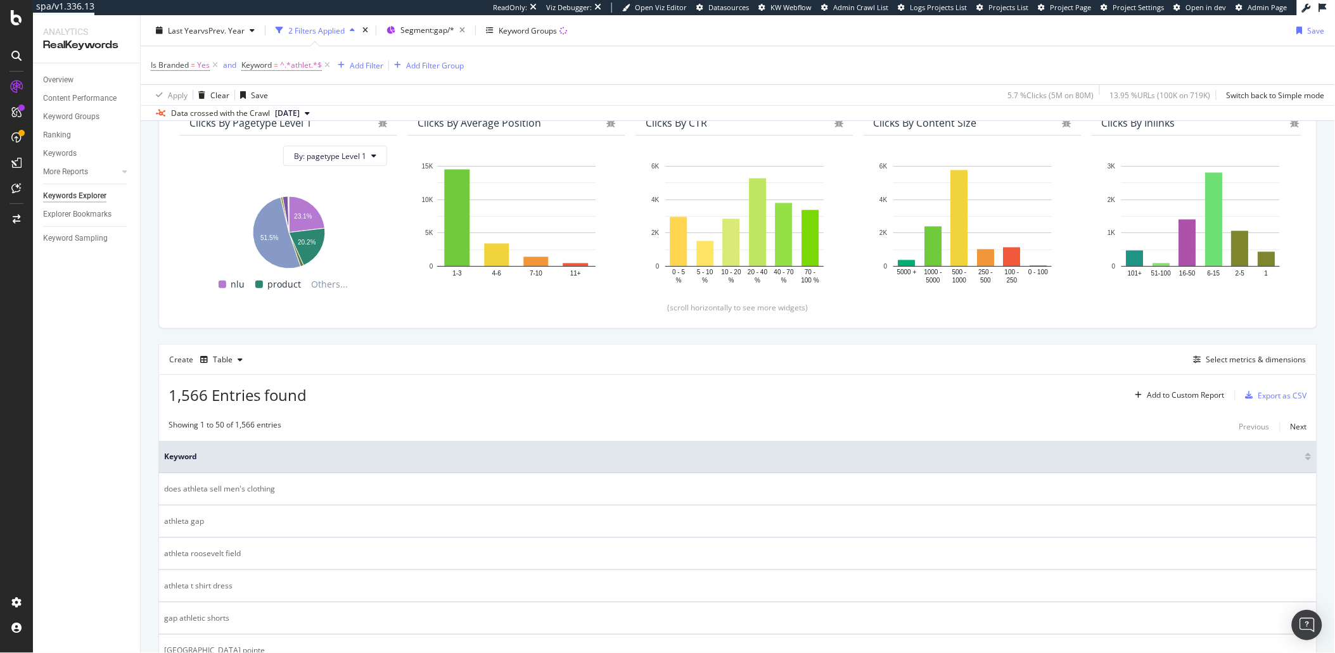
scroll to position [191, 0]
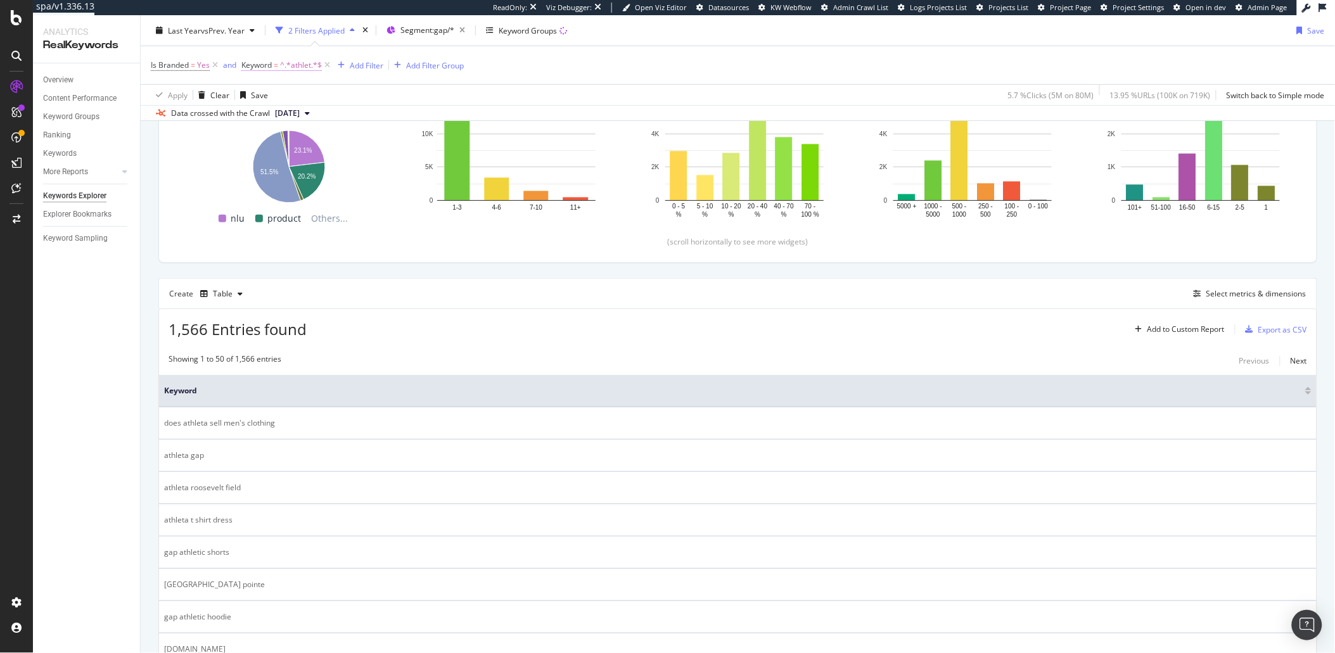
click at [288, 63] on span "^.*athlet.*$" at bounding box center [301, 65] width 42 height 18
click at [410, 338] on div "1,566 Entries found Add to Custom Report Export as CSV" at bounding box center [737, 324] width 1157 height 31
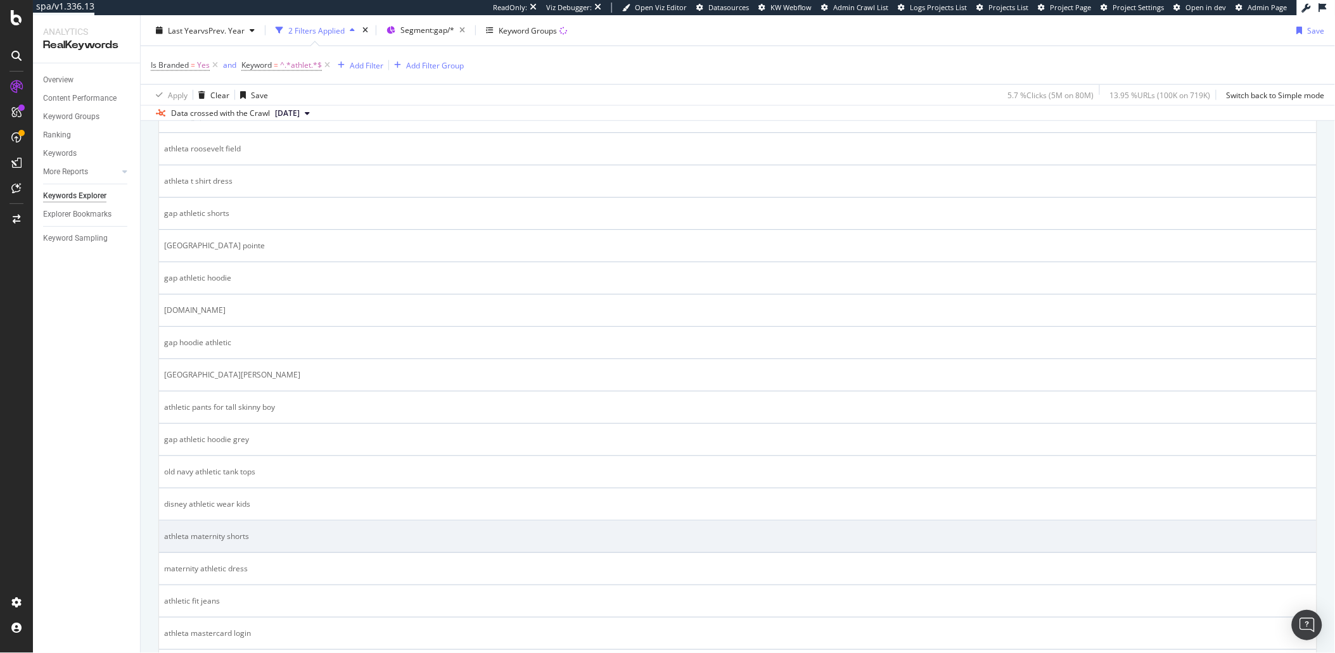
scroll to position [530, 0]
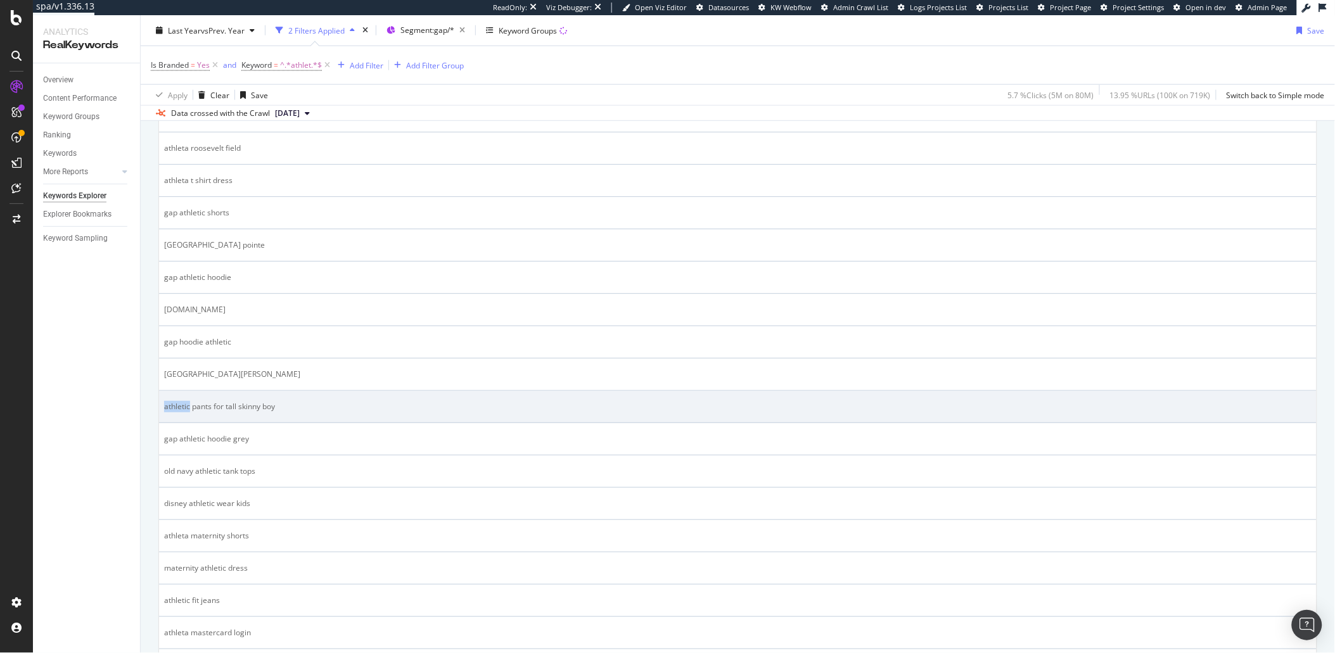
drag, startPoint x: 189, startPoint y: 406, endPoint x: 162, endPoint y: 408, distance: 27.3
click at [162, 408] on td "athletic pants for tall skinny boy" at bounding box center [737, 407] width 1157 height 32
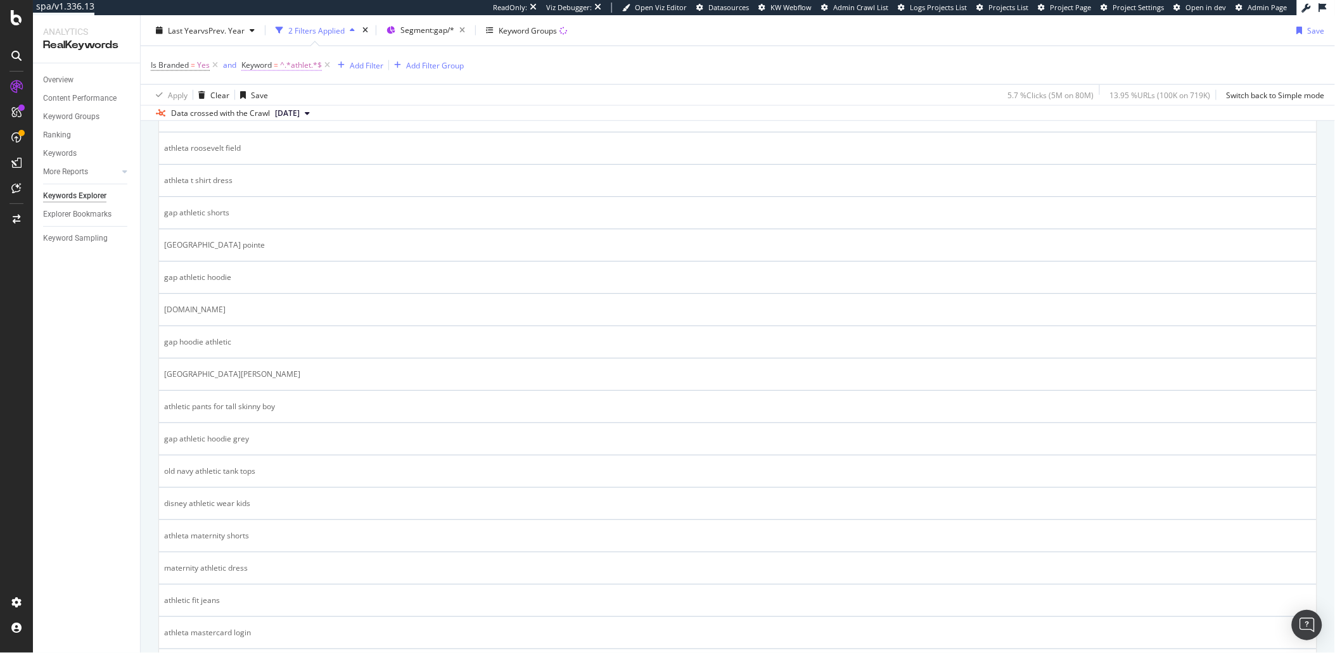
click at [283, 63] on span "^.*athlet.*$" at bounding box center [301, 65] width 42 height 18
click at [550, 82] on div "Is Branded = Yes and Keyword = ^.*athlet.*$ Add Filter Add Filter Group" at bounding box center [738, 65] width 1174 height 38
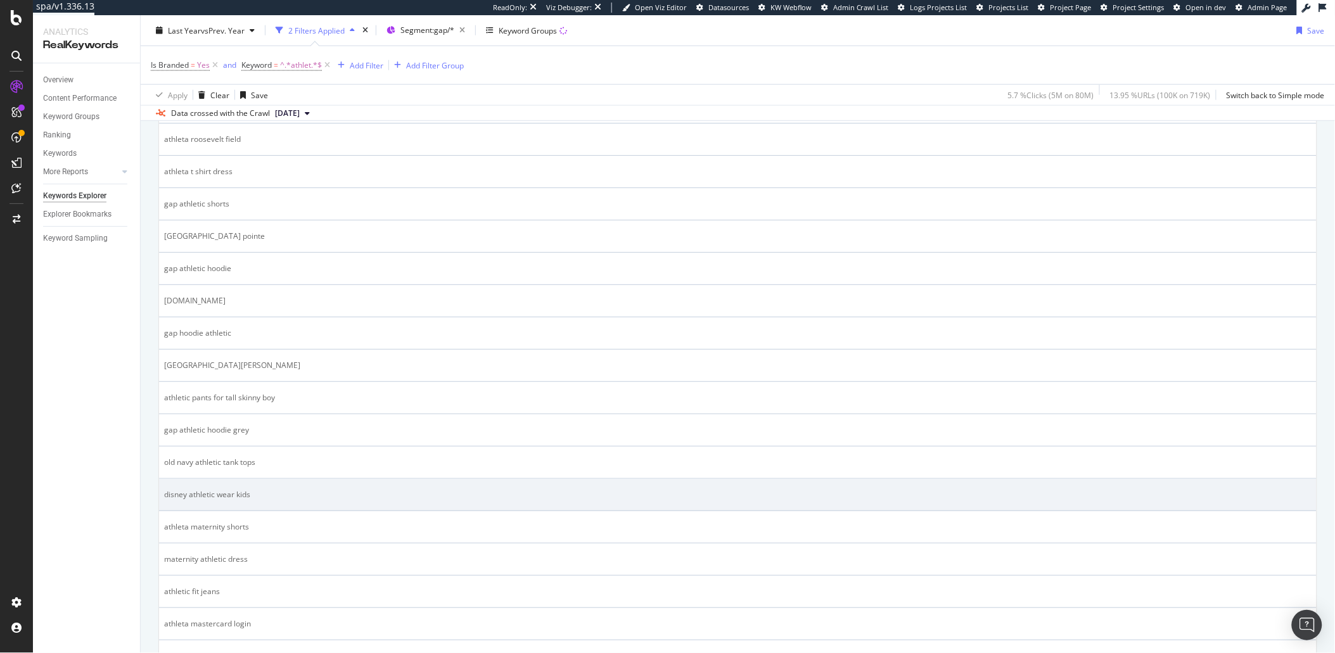
scroll to position [550, 0]
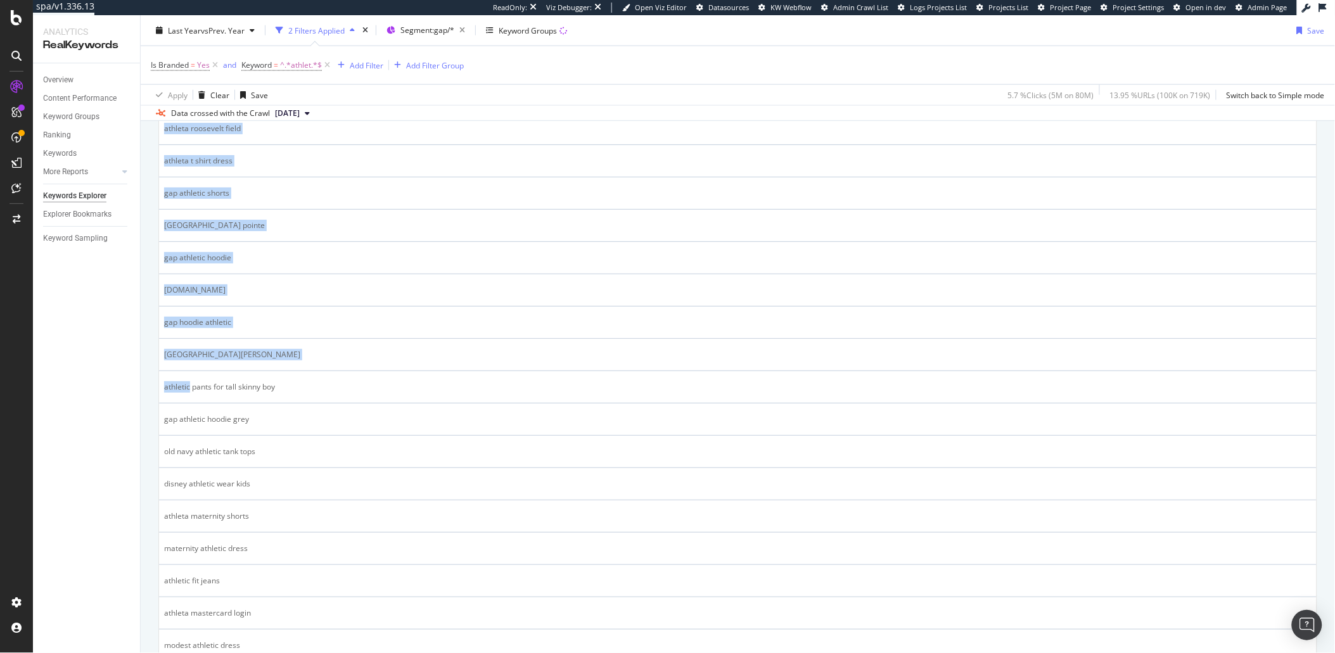
drag, startPoint x: 189, startPoint y: 385, endPoint x: 155, endPoint y: 386, distance: 34.3
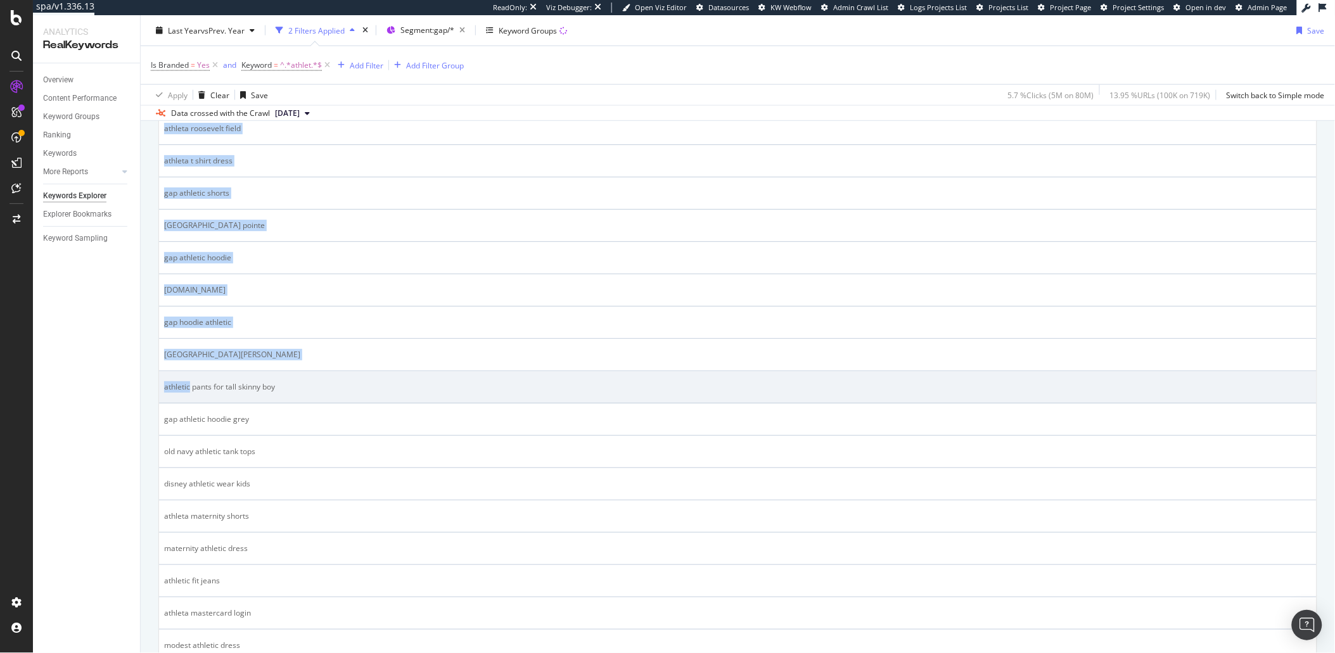
click at [172, 390] on div "athletic pants for tall skinny boy" at bounding box center [737, 386] width 1147 height 11
